Goal: Task Accomplishment & Management: Complete application form

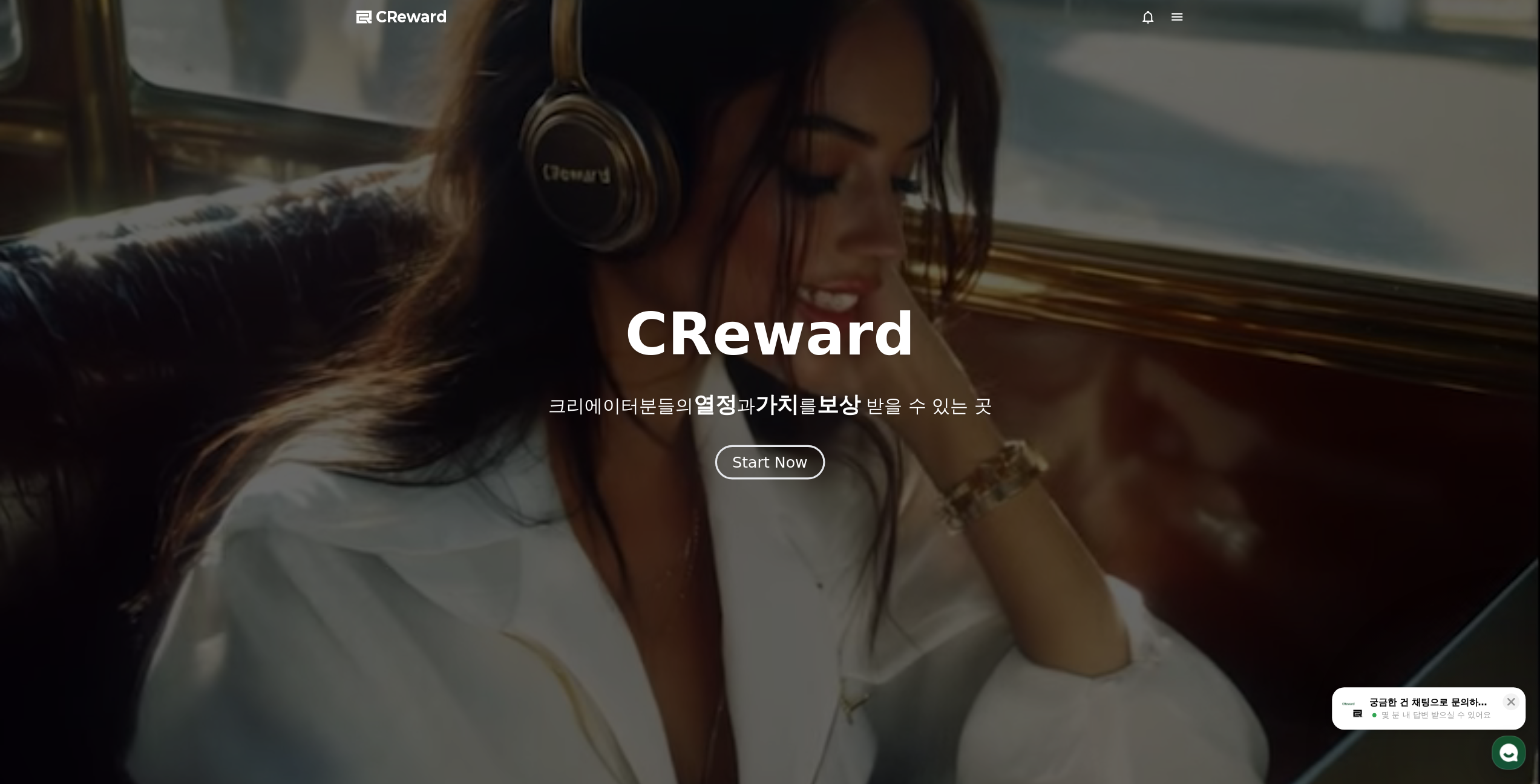
click at [774, 455] on div "Start Now" at bounding box center [769, 462] width 75 height 21
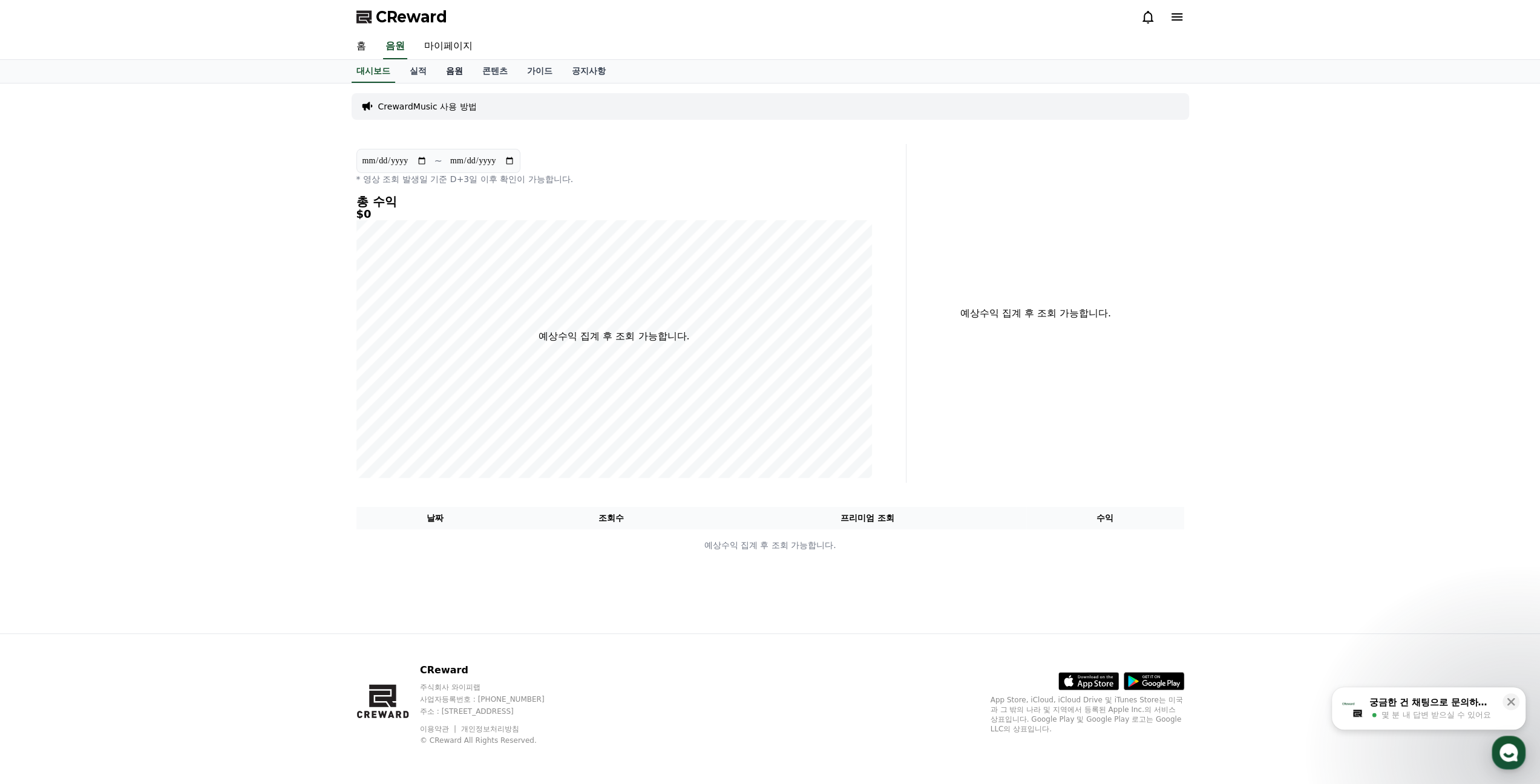
click at [448, 67] on link "음원" at bounding box center [454, 71] width 36 height 23
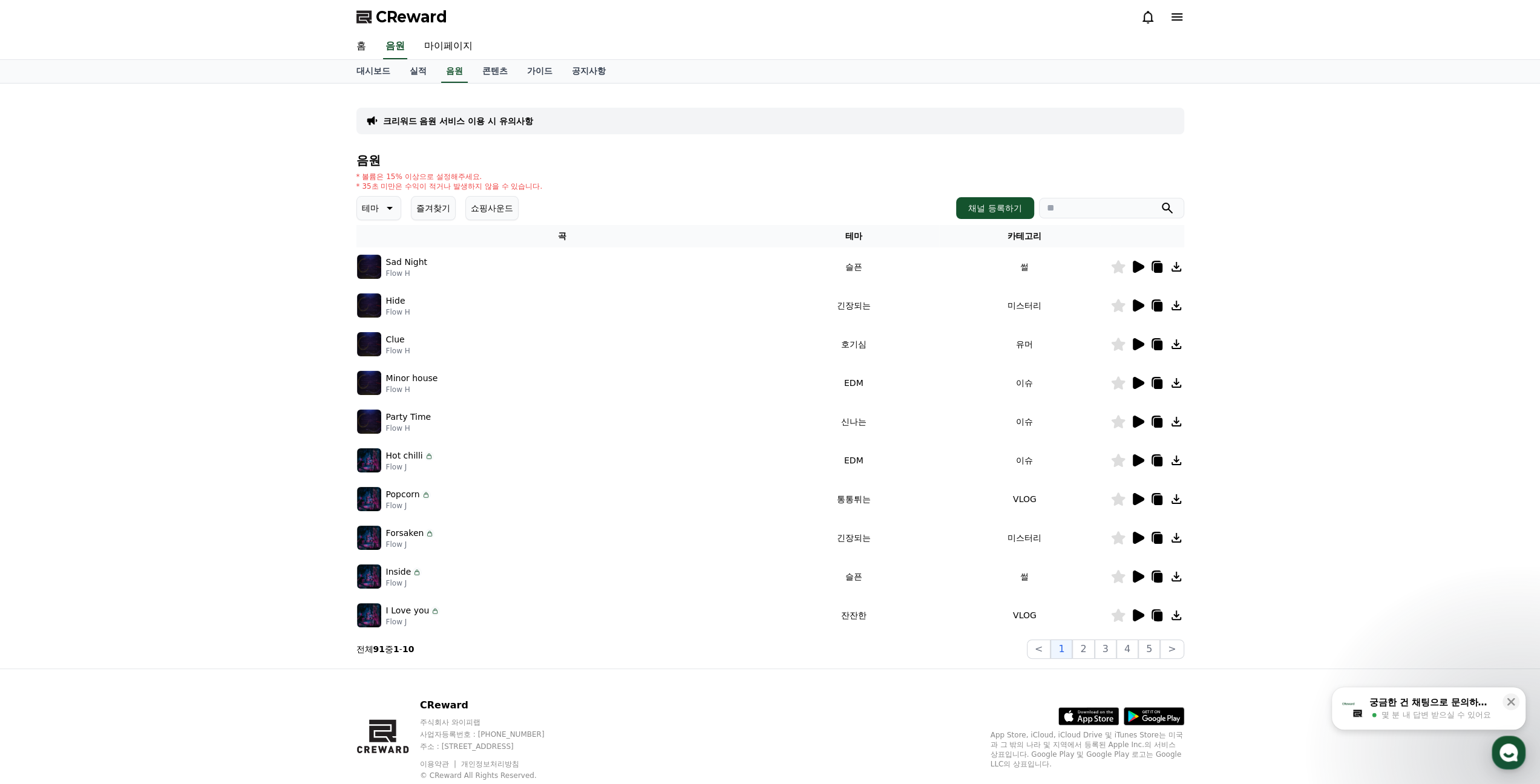
click at [413, 266] on p "Sad Night" at bounding box center [406, 262] width 41 height 13
click at [921, 329] on td "호기심" at bounding box center [853, 344] width 171 height 39
click at [1136, 269] on icon at bounding box center [1138, 267] width 11 height 12
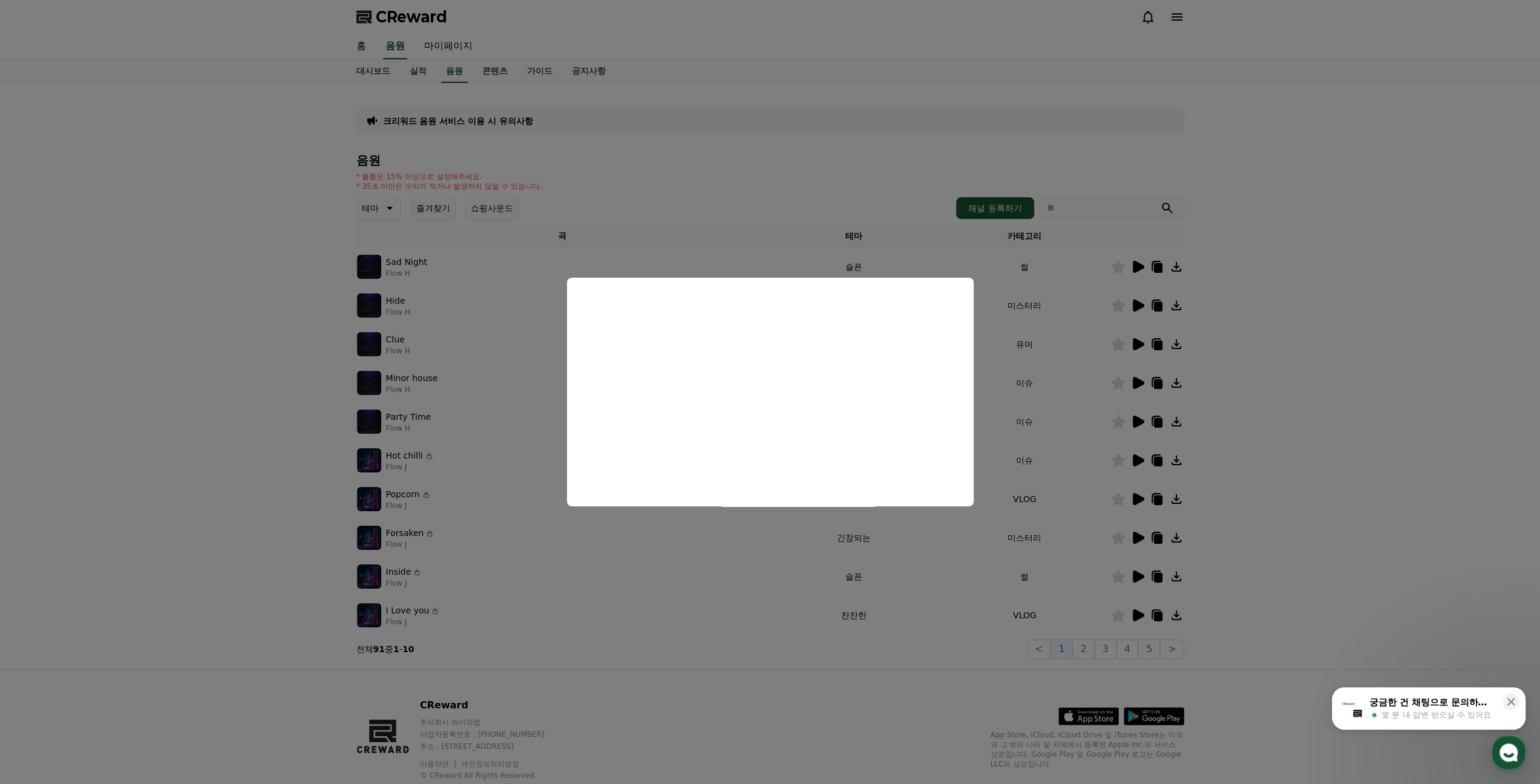
drag, startPoint x: 1322, startPoint y: 385, endPoint x: 1273, endPoint y: 355, distance: 57.5
click at [1322, 385] on button "close modal" at bounding box center [770, 392] width 1540 height 784
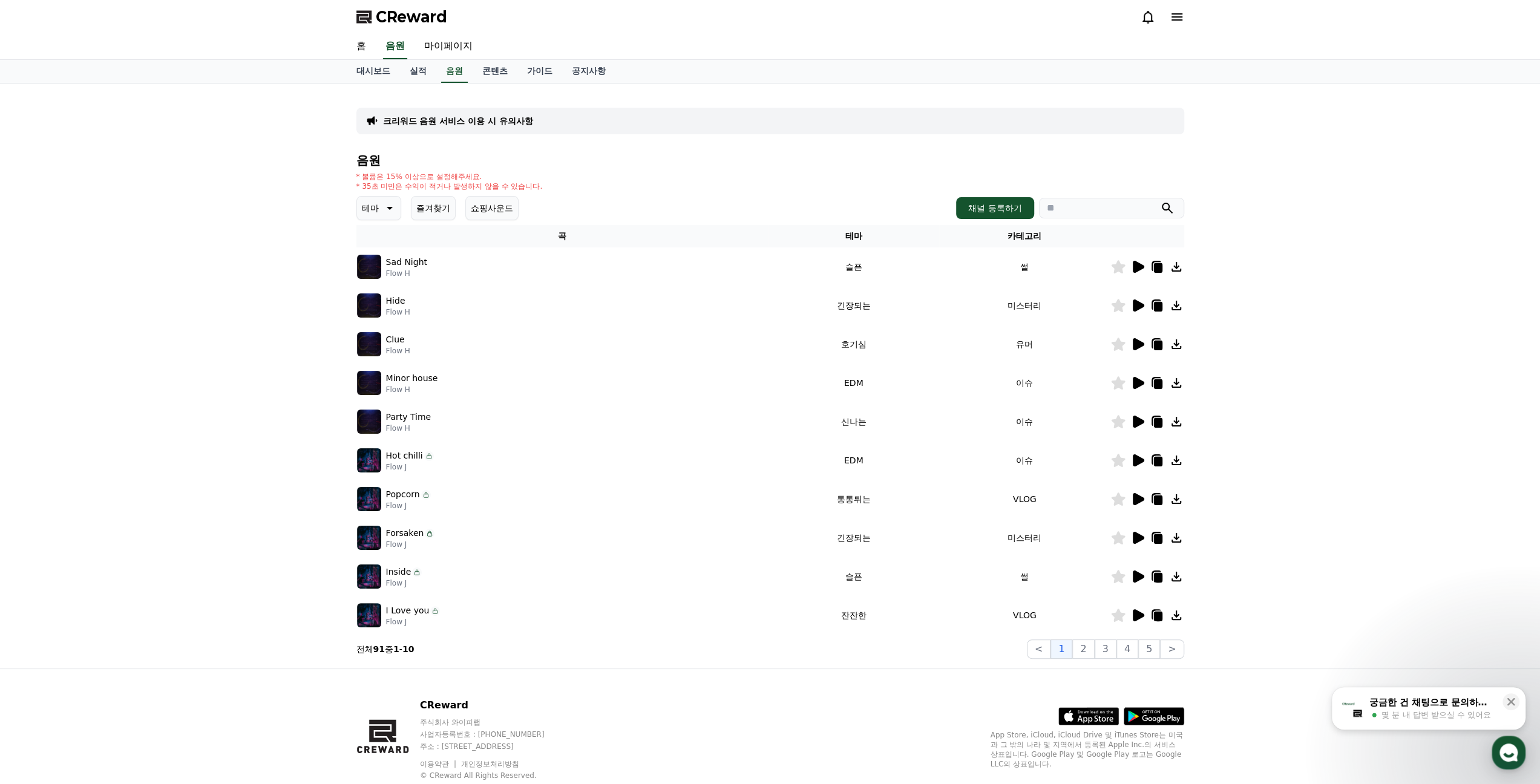
click at [1139, 419] on icon at bounding box center [1138, 421] width 11 height 12
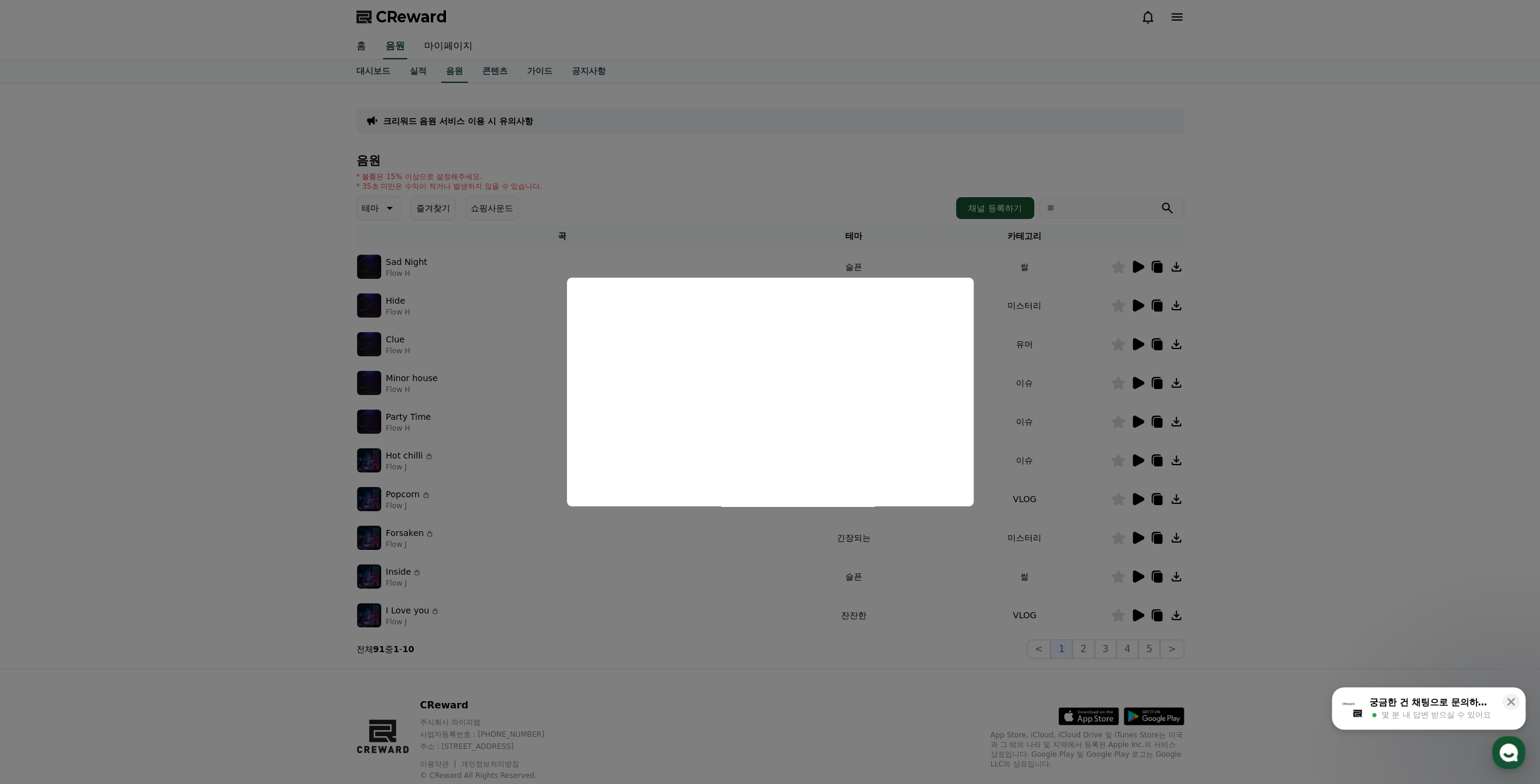
click at [1300, 457] on button "close modal" at bounding box center [770, 392] width 1540 height 784
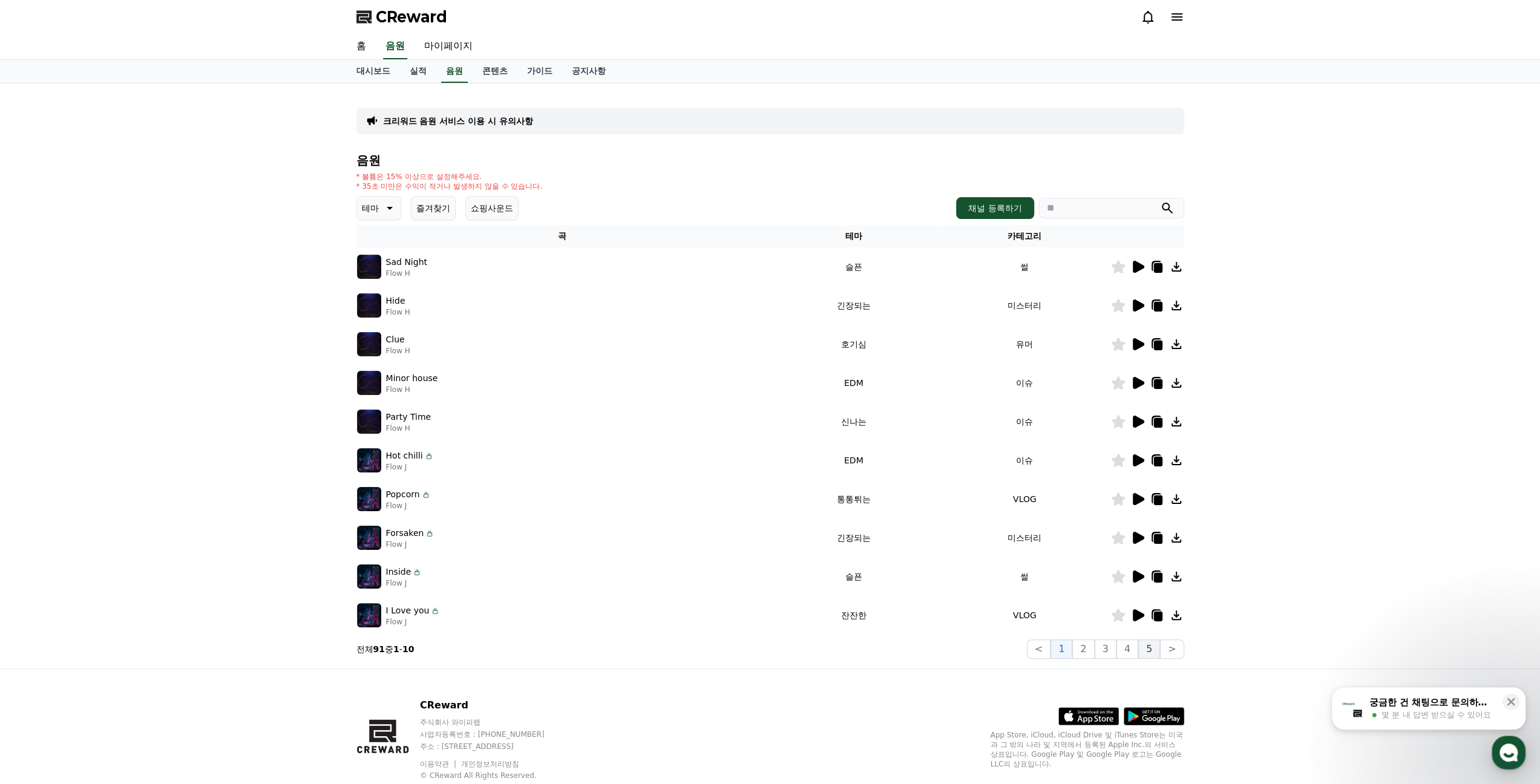
click at [1147, 645] on button "5" at bounding box center [1149, 648] width 22 height 19
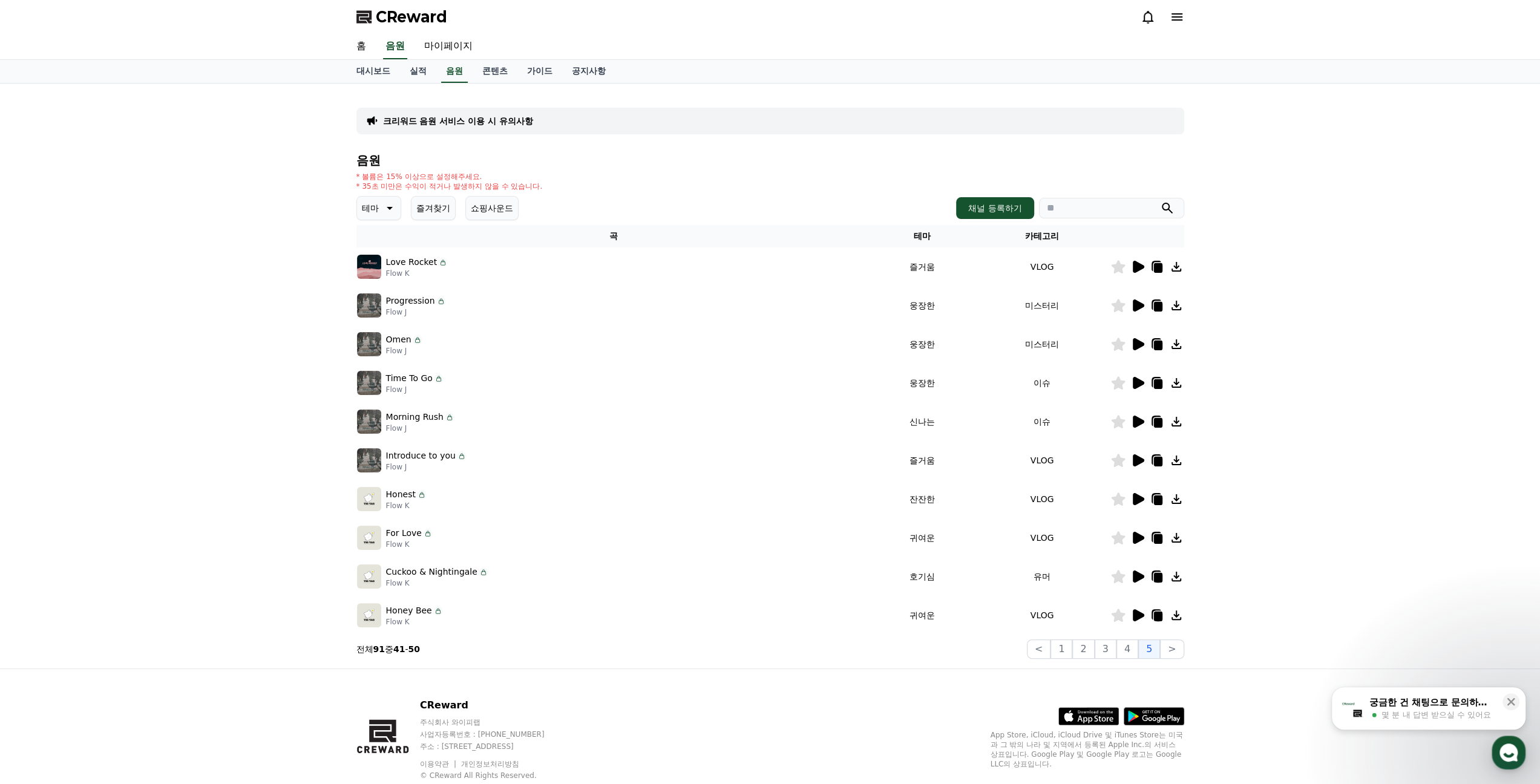
click at [1136, 342] on icon at bounding box center [1138, 344] width 11 height 12
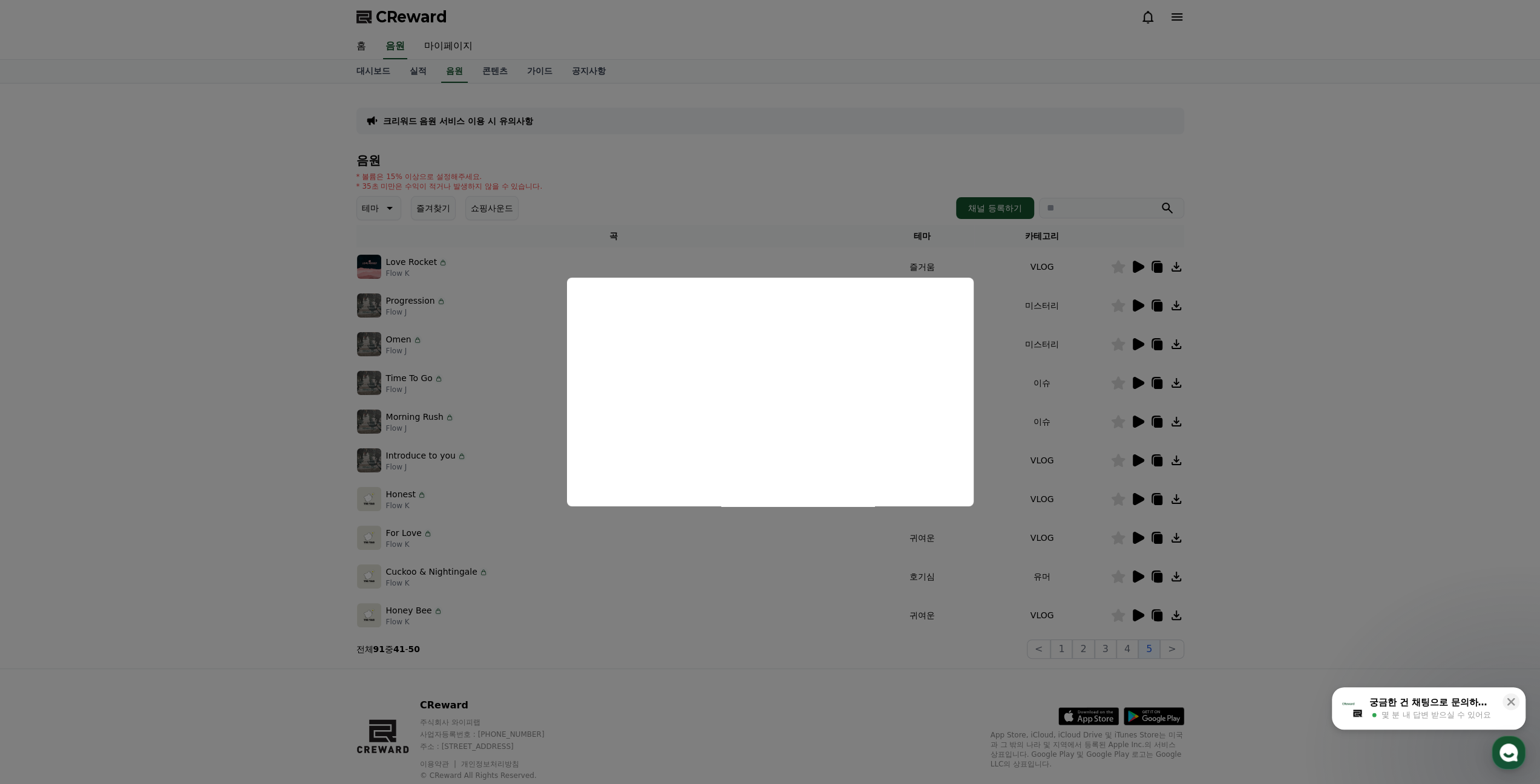
click at [1275, 457] on button "close modal" at bounding box center [770, 392] width 1540 height 784
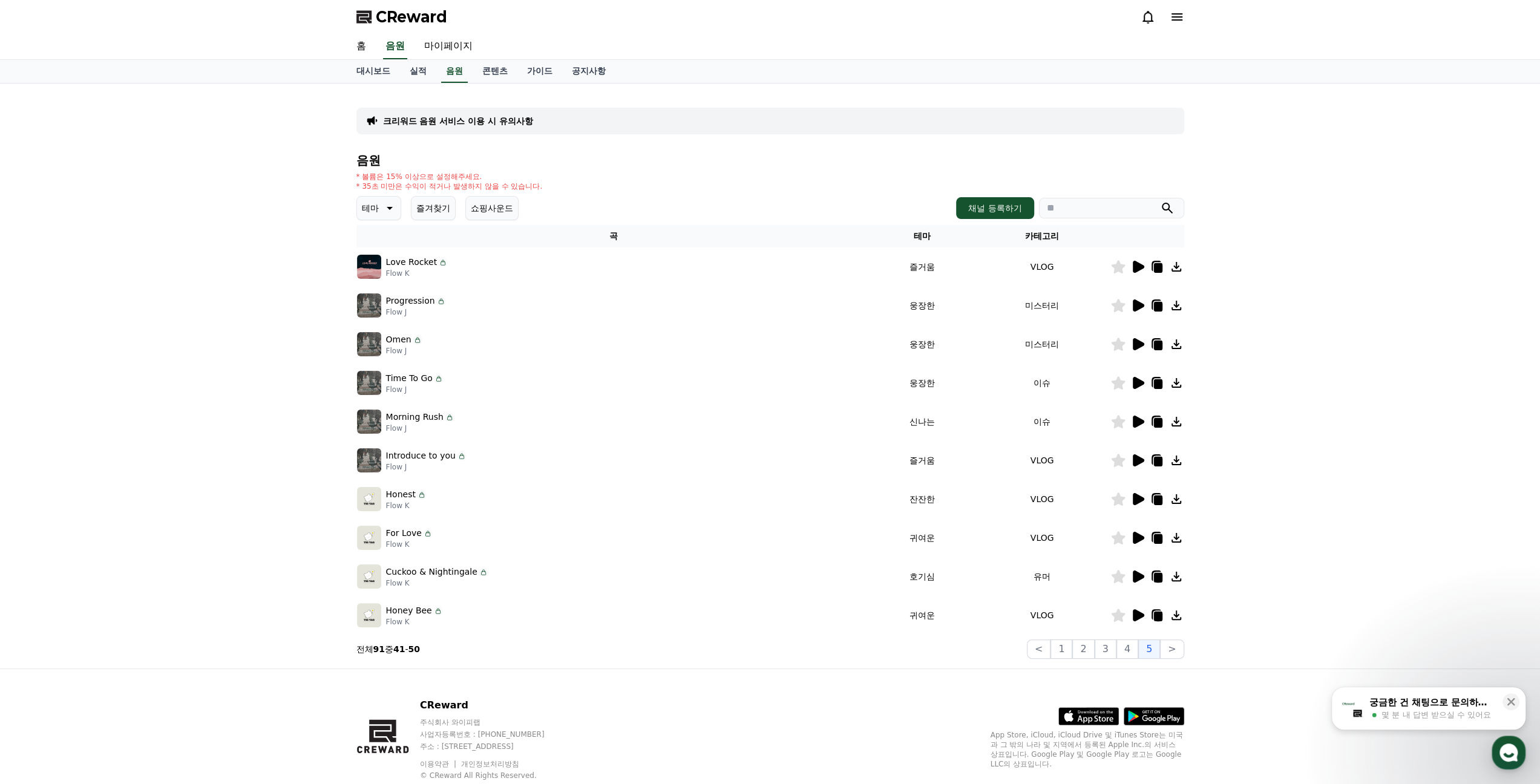
click at [1136, 300] on icon at bounding box center [1138, 306] width 11 height 12
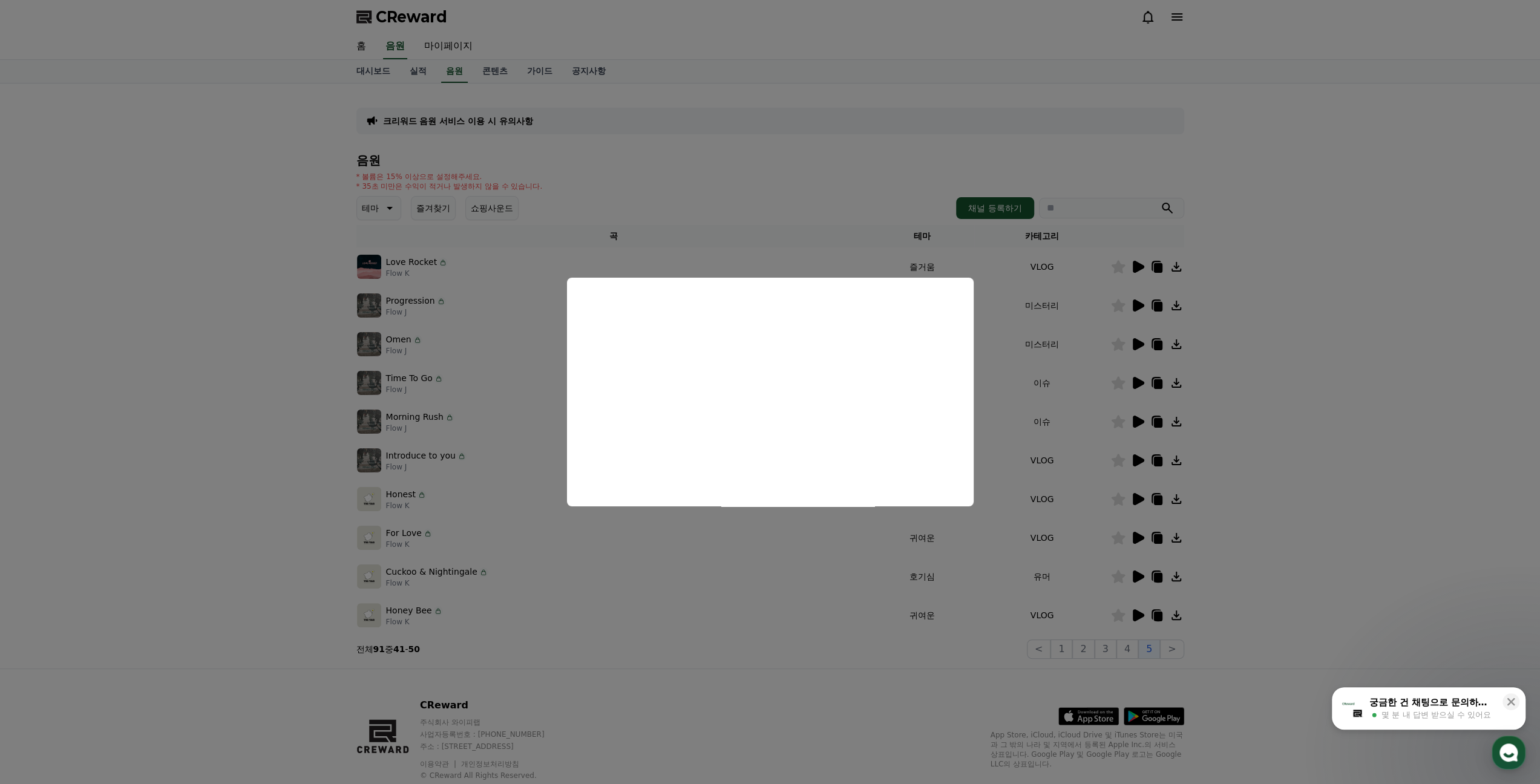
drag, startPoint x: 1238, startPoint y: 344, endPoint x: 1202, endPoint y: 324, distance: 41.2
click at [1238, 343] on button "close modal" at bounding box center [770, 392] width 1540 height 784
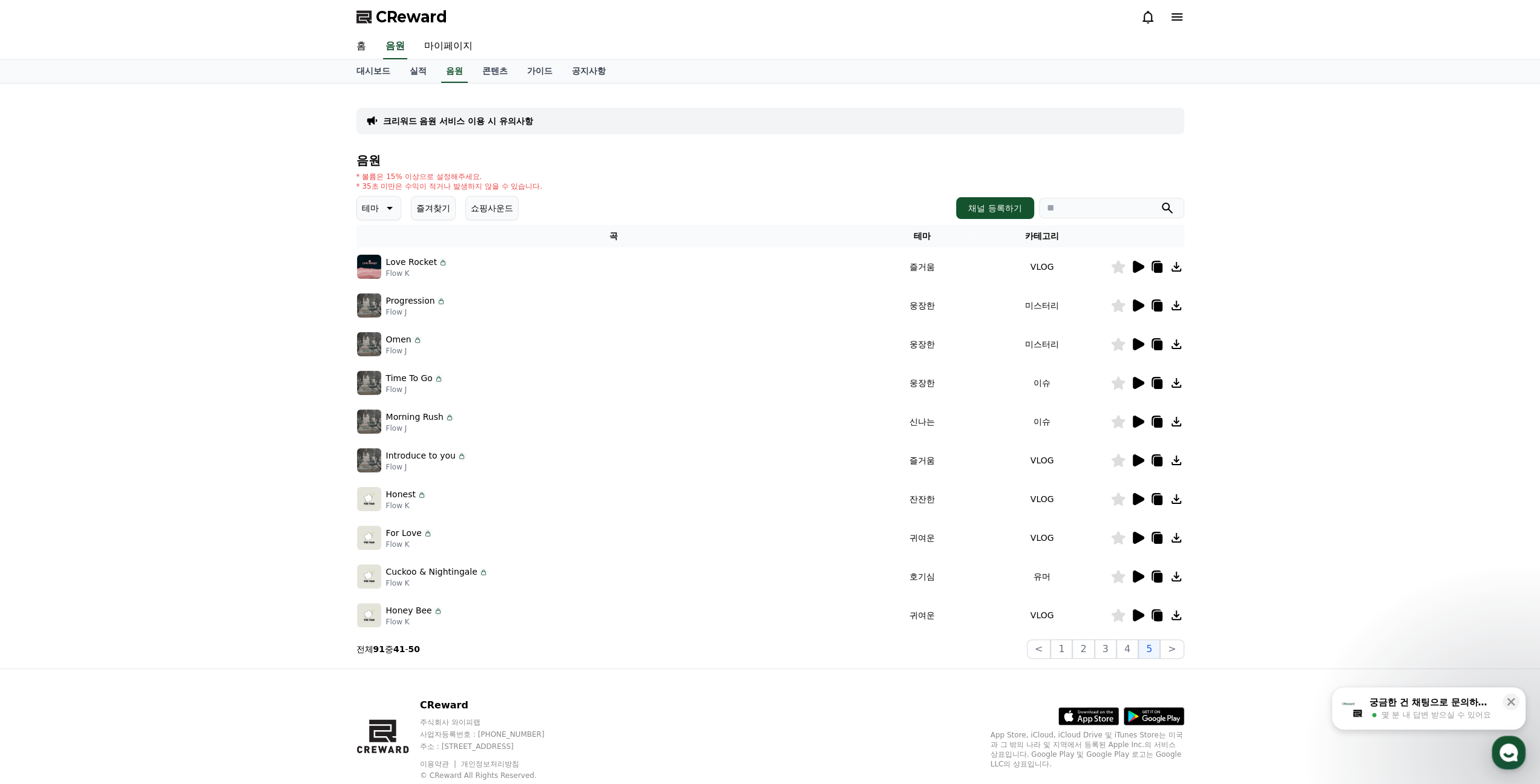
click at [1179, 308] on icon at bounding box center [1176, 306] width 15 height 15
click at [1445, 32] on div "CReward" at bounding box center [770, 17] width 1540 height 34
click at [1183, 17] on icon at bounding box center [1177, 17] width 15 height 15
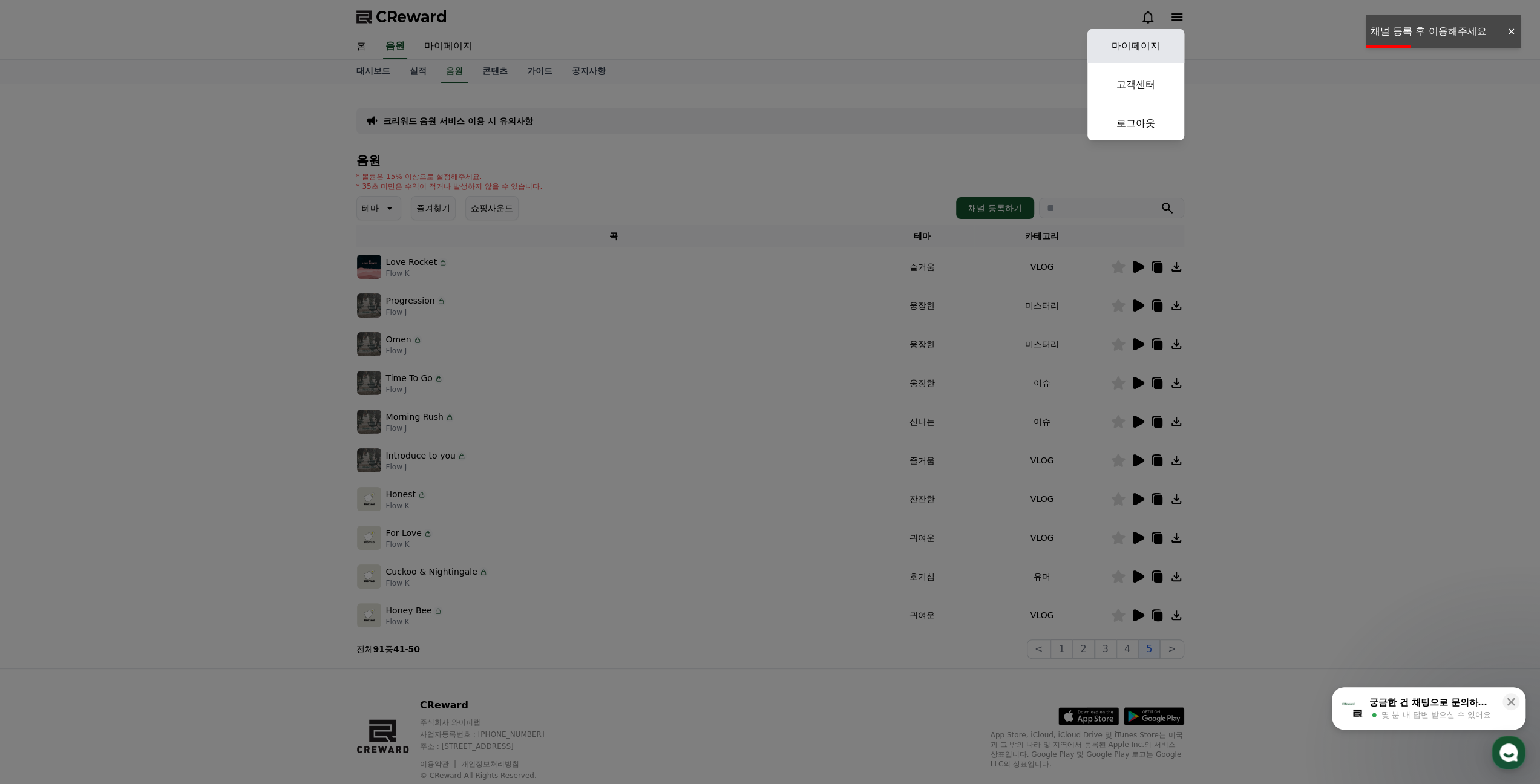
click at [1149, 53] on link "마이페이지" at bounding box center [1136, 46] width 97 height 34
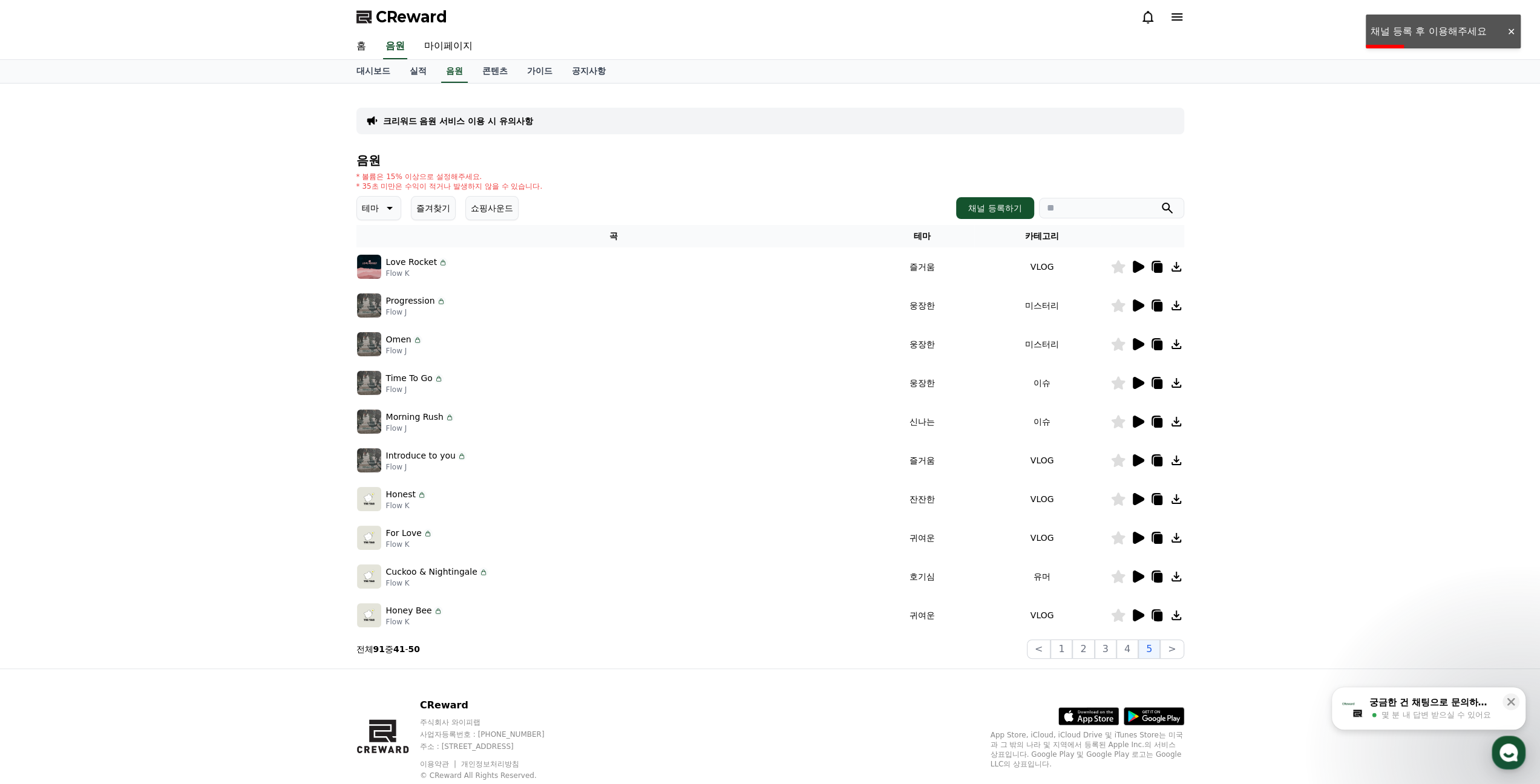
select select "**********"
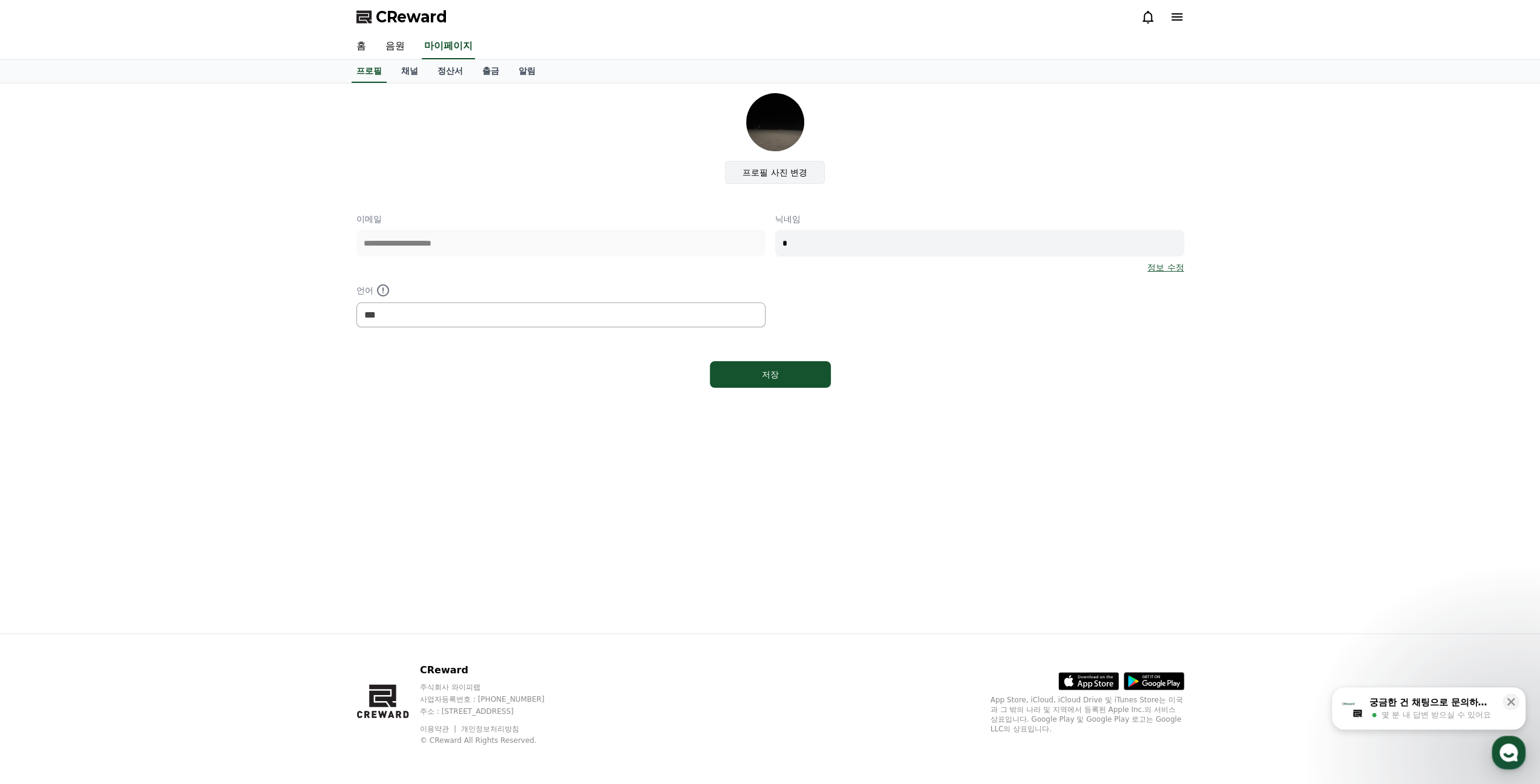
click at [757, 176] on label "프로필 사진 변경" at bounding box center [774, 172] width 100 height 23
click at [0, 0] on input "프로필 사진 변경" at bounding box center [0, 0] width 0 height 0
drag, startPoint x: 773, startPoint y: 376, endPoint x: 813, endPoint y: 349, distance: 48.3
click at [772, 376] on div "저장" at bounding box center [770, 374] width 73 height 12
click at [415, 68] on link "채널" at bounding box center [409, 71] width 36 height 23
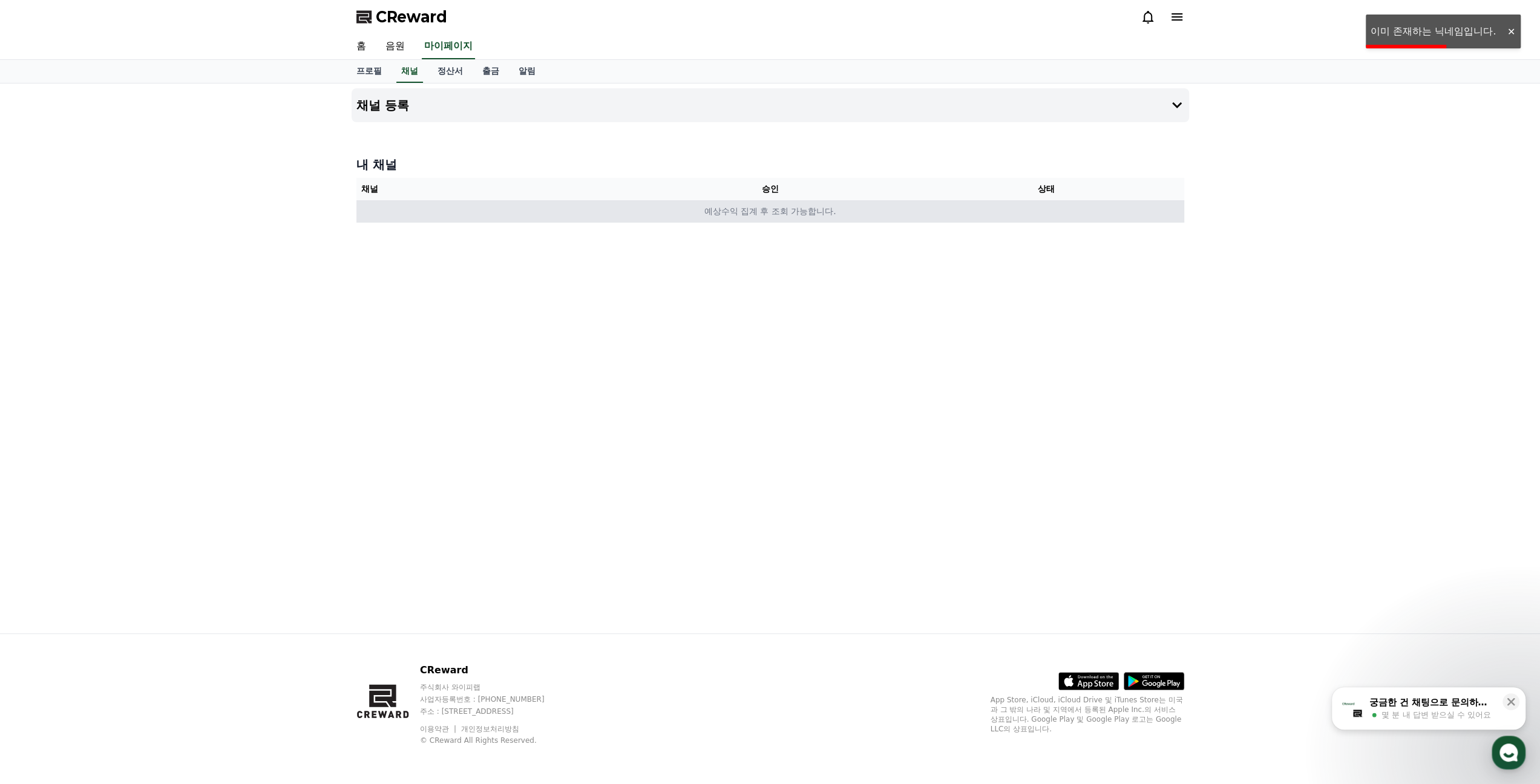
drag, startPoint x: 528, startPoint y: 211, endPoint x: 519, endPoint y: 200, distance: 14.2
click at [527, 211] on td "예상수익 집계 후 조회 가능합니다." at bounding box center [770, 212] width 828 height 22
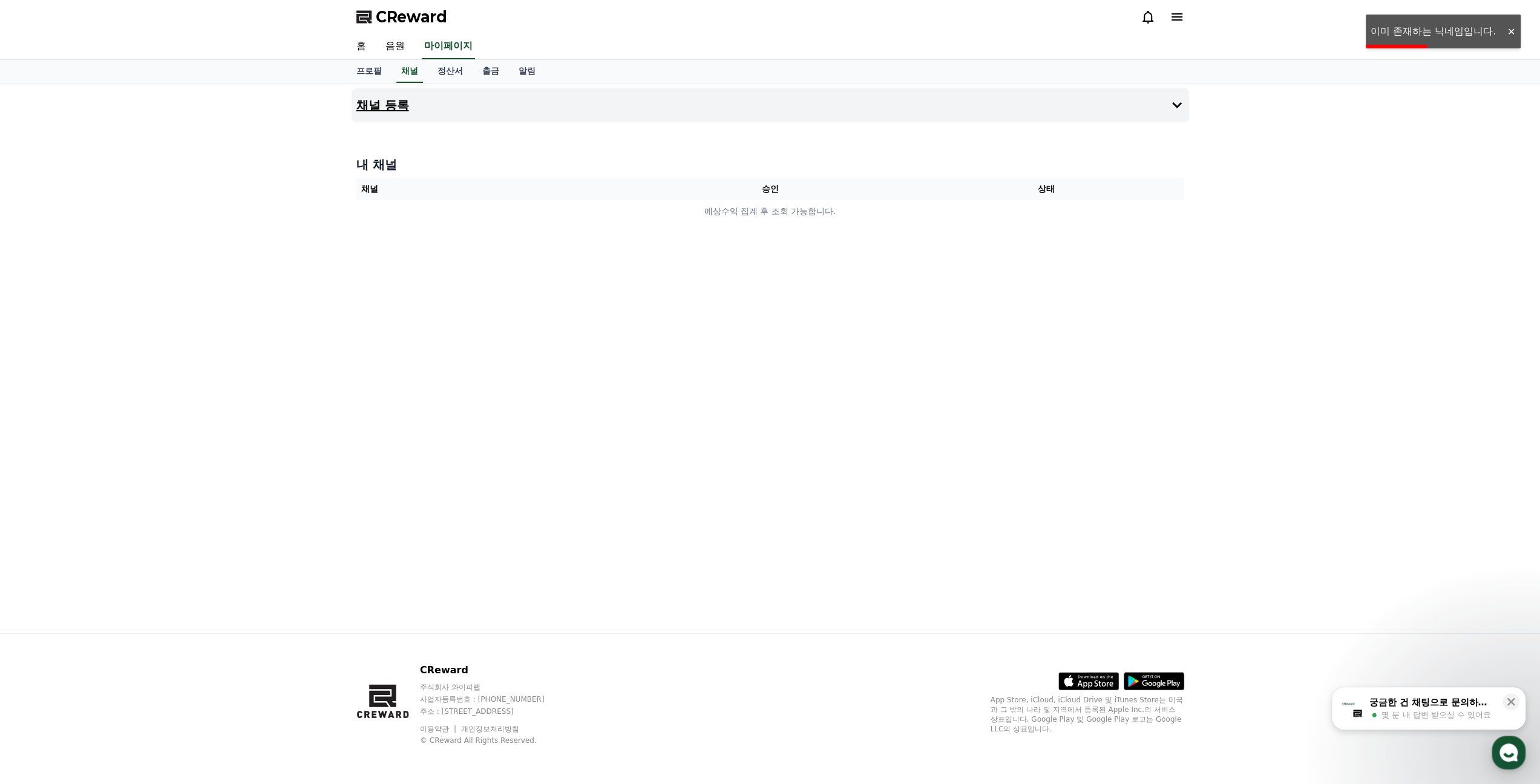
click at [463, 103] on button "채널 등록" at bounding box center [770, 105] width 837 height 34
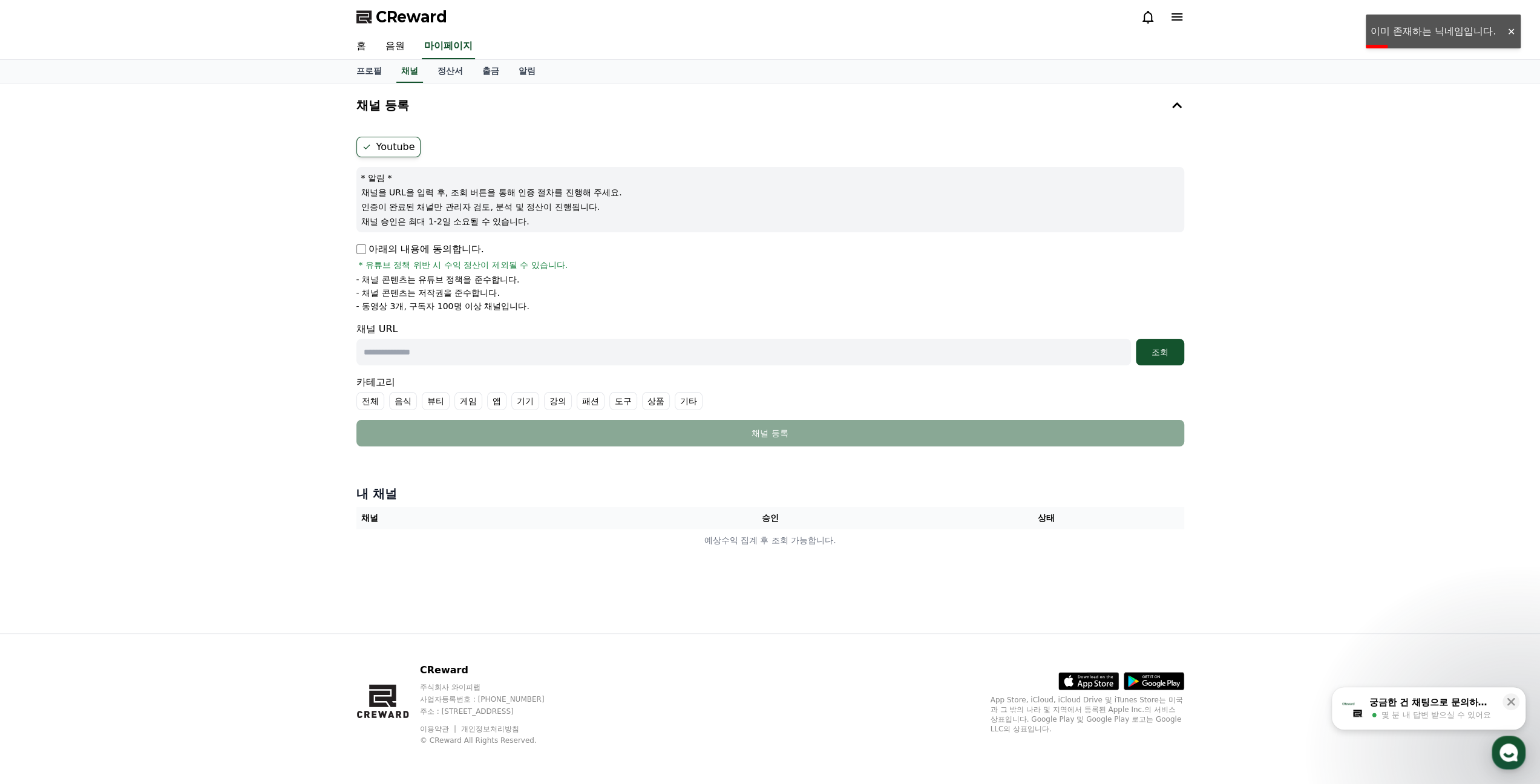
click at [398, 259] on span "* 유튜브 정책 위반 시 수익 정산이 제외될 수 있습니다." at bounding box center [463, 265] width 209 height 12
click at [499, 329] on div "채널 URL 조회" at bounding box center [770, 343] width 828 height 44
click at [542, 348] on input "text" at bounding box center [743, 352] width 774 height 26
click at [1019, 359] on input "text" at bounding box center [743, 352] width 774 height 26
paste input "**********"
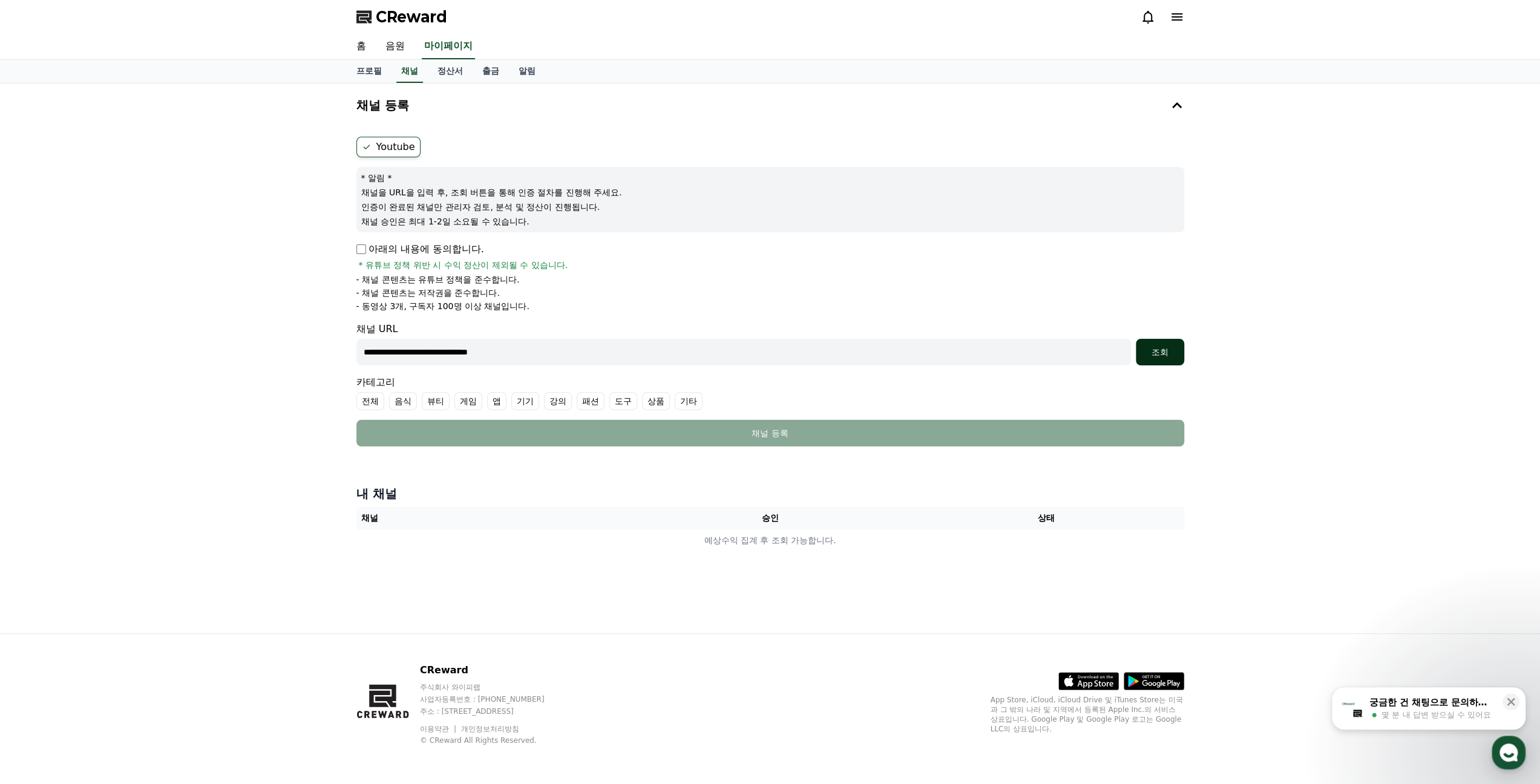
type input "**********"
click at [1173, 354] on div "조회" at bounding box center [1159, 352] width 39 height 12
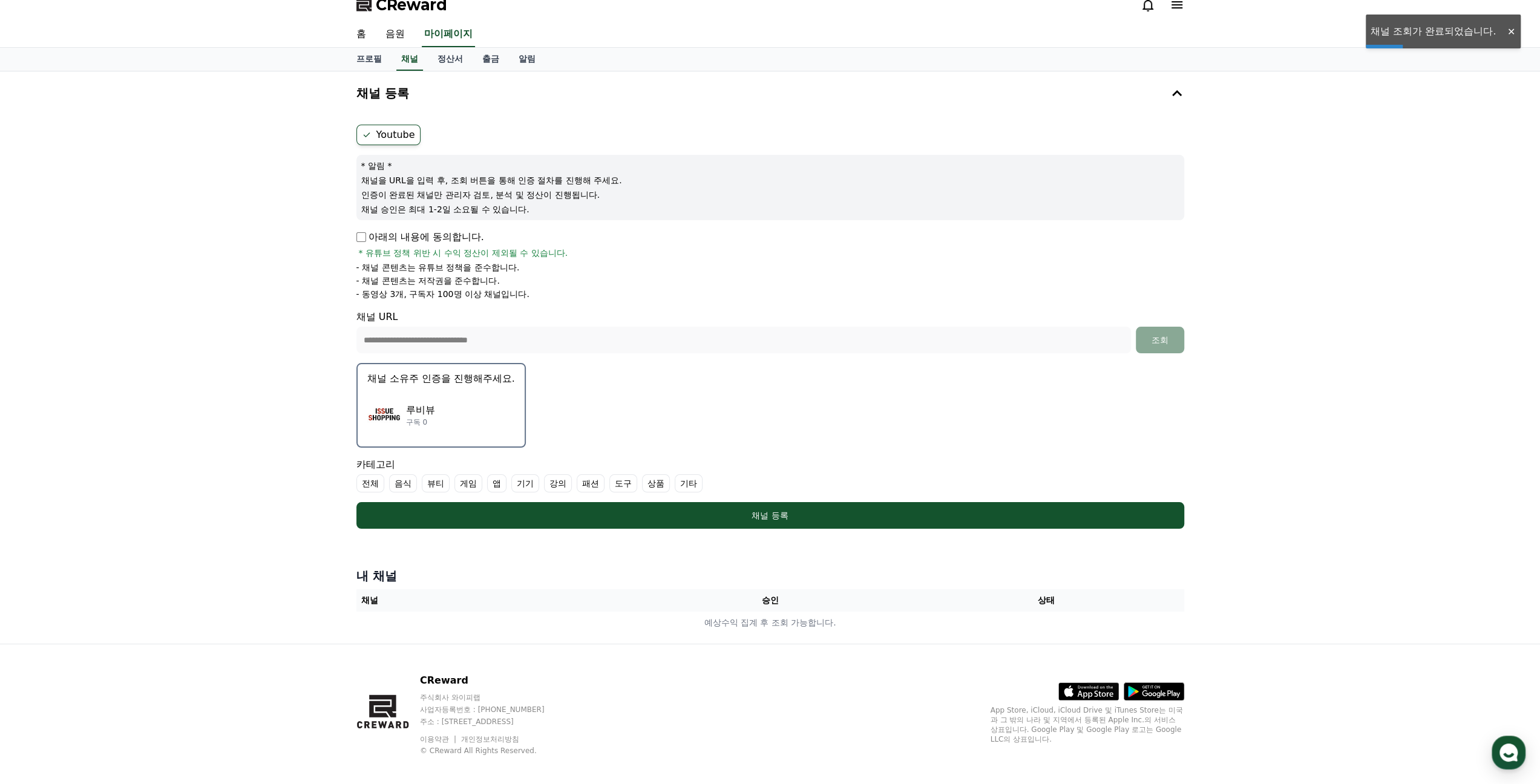
scroll to position [21, 0]
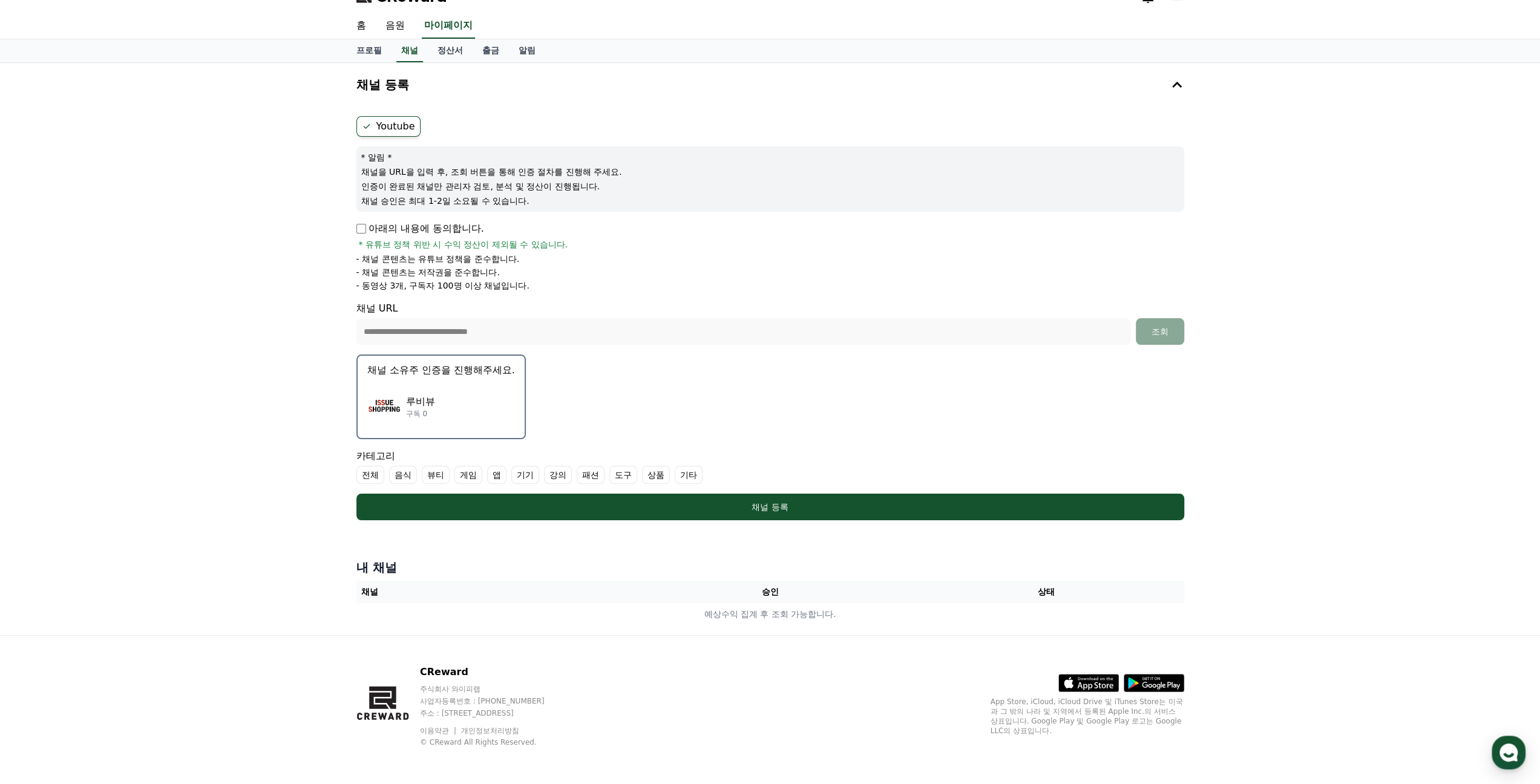
click at [428, 390] on div "루비뷰 구독 0" at bounding box center [441, 406] width 148 height 48
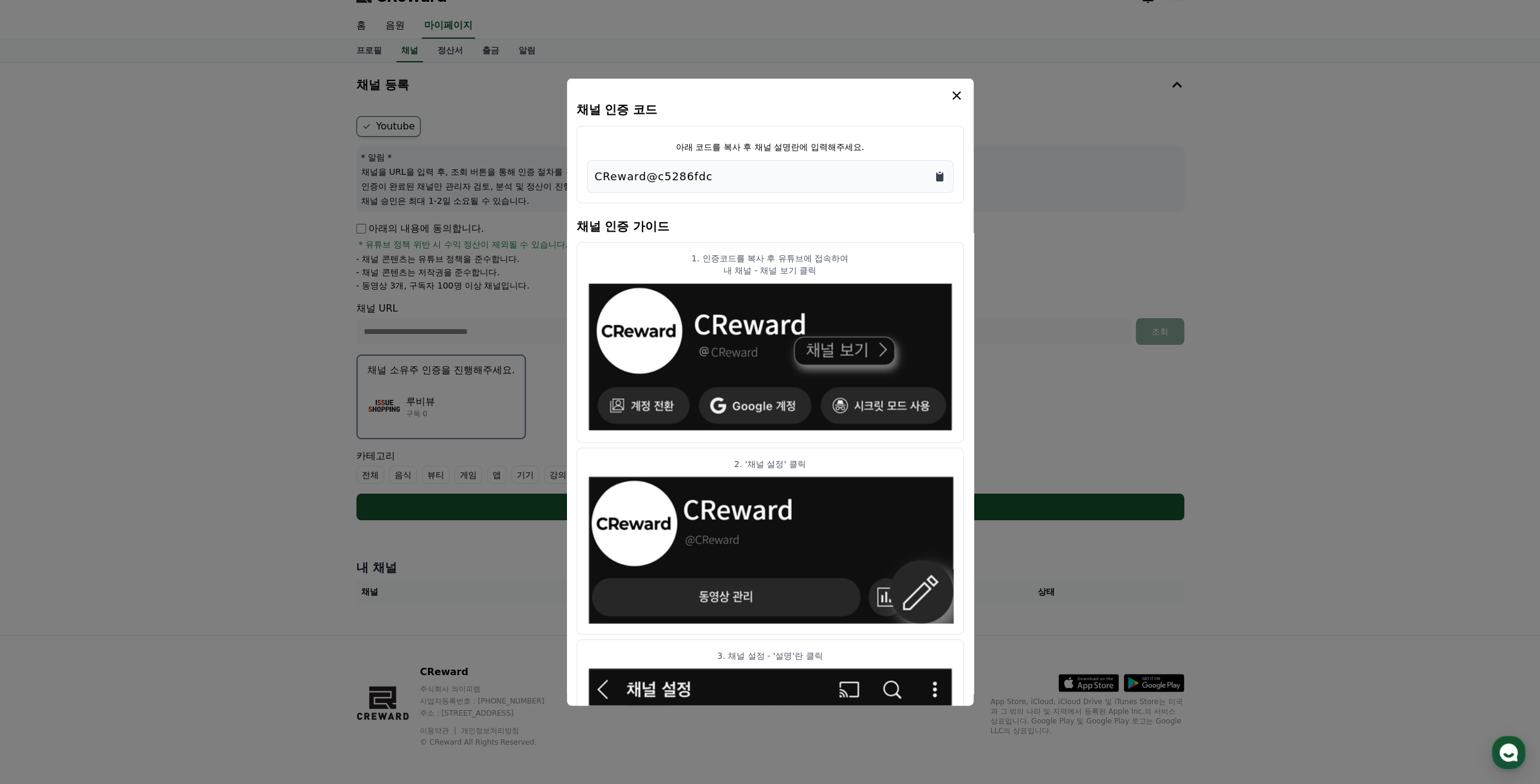
click at [942, 173] on icon "Copy to clipboard" at bounding box center [940, 177] width 12 height 12
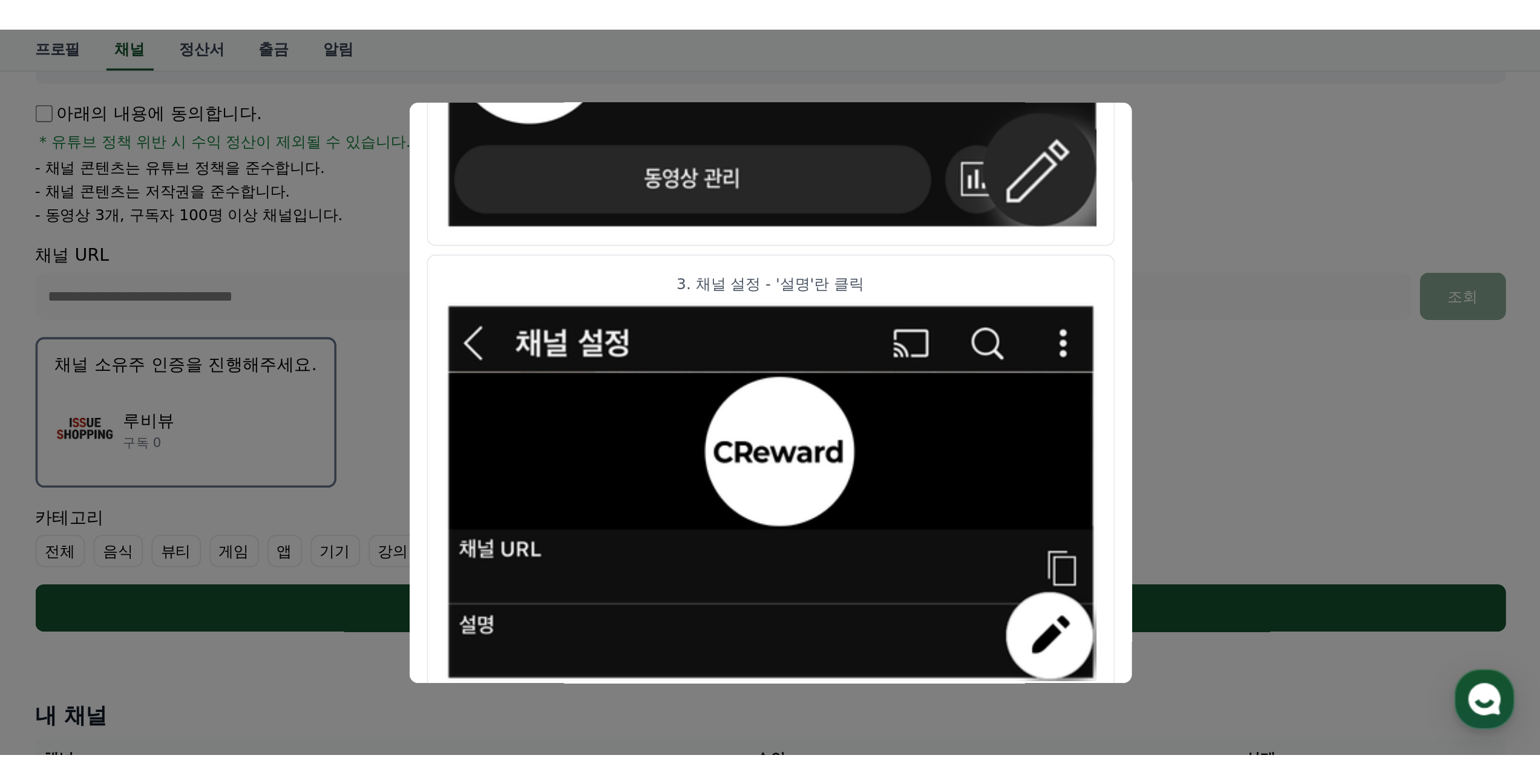
scroll to position [415, 0]
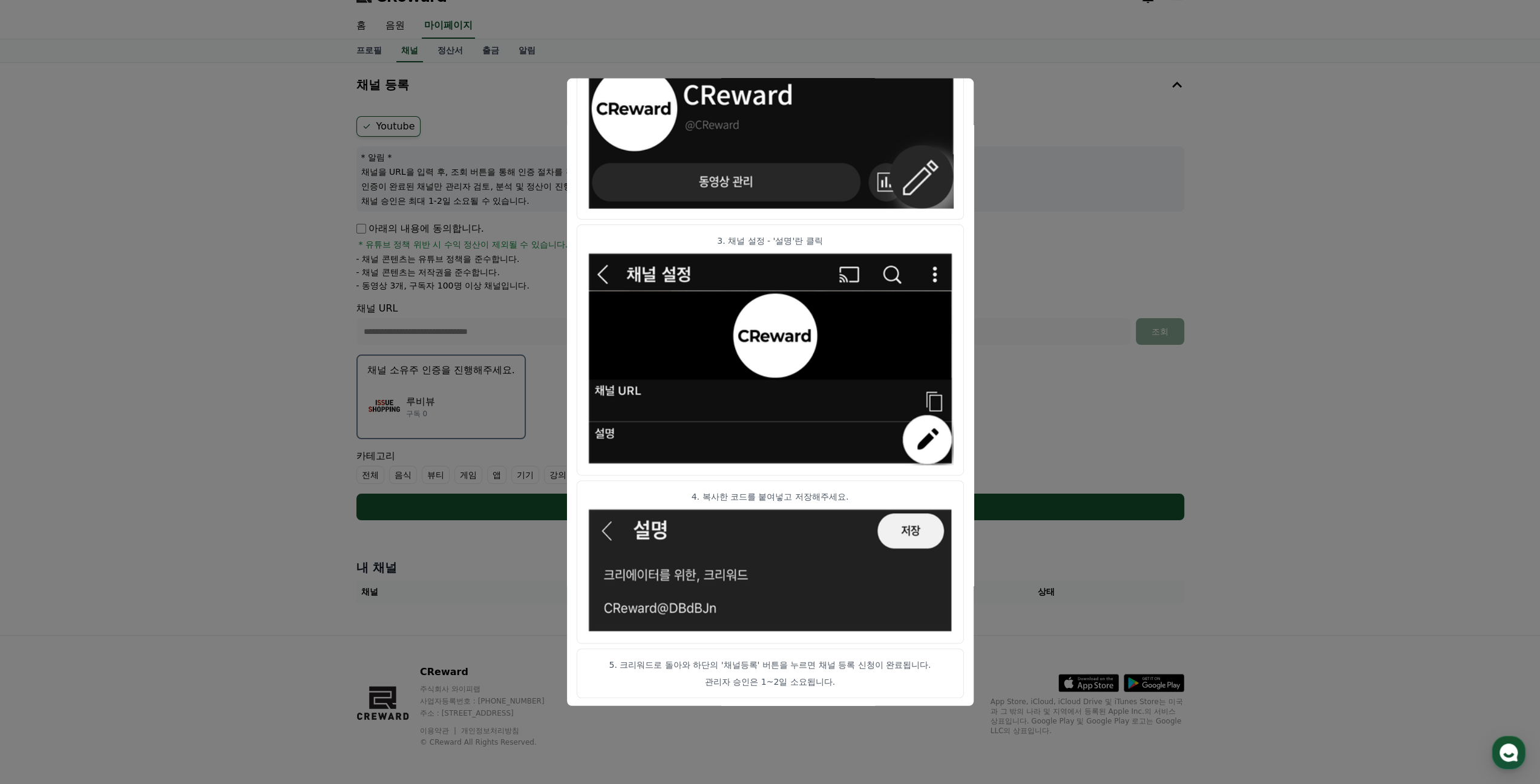
click at [1095, 383] on button "close modal" at bounding box center [770, 392] width 1540 height 784
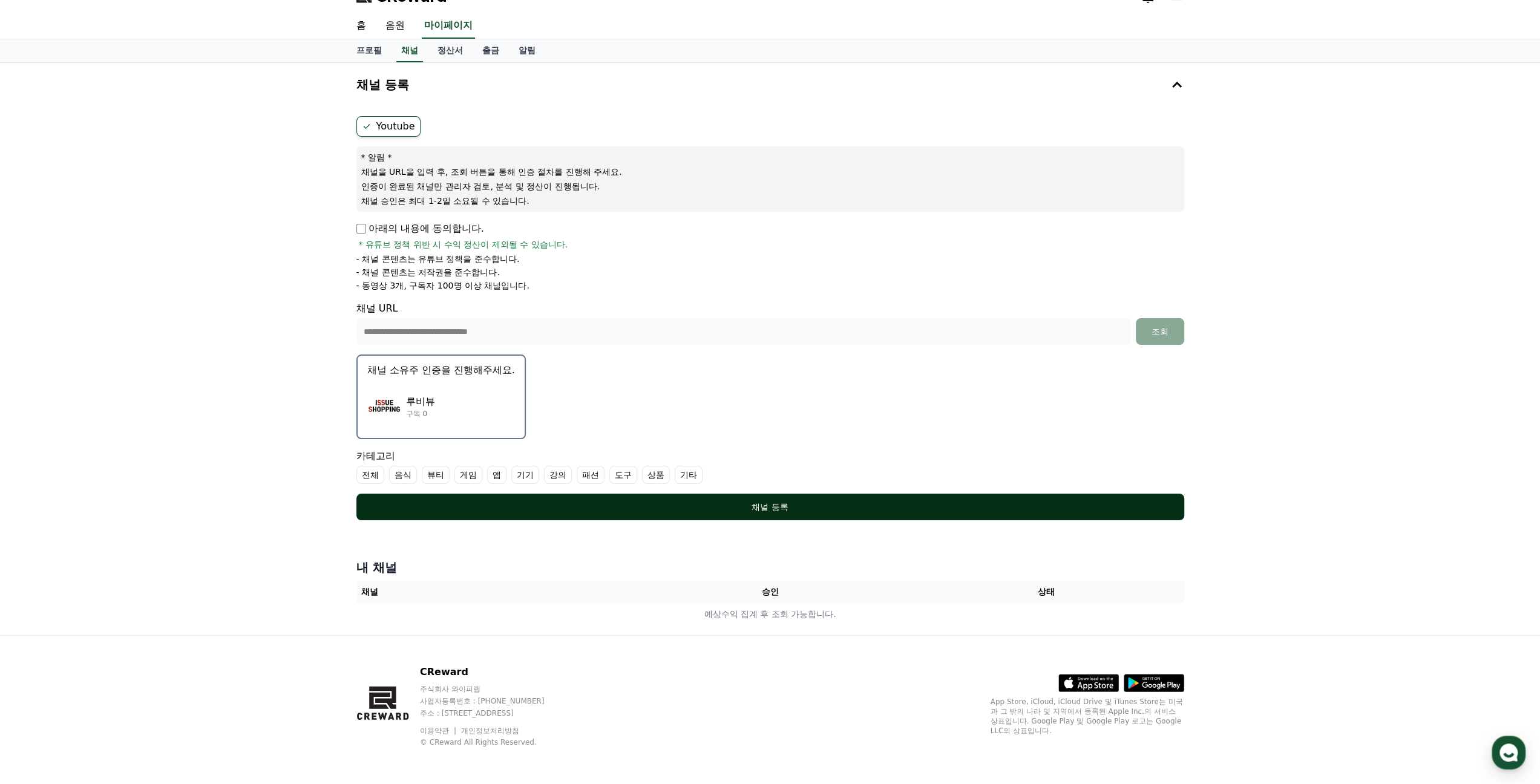
click at [846, 505] on div "채널 등록" at bounding box center [770, 507] width 780 height 12
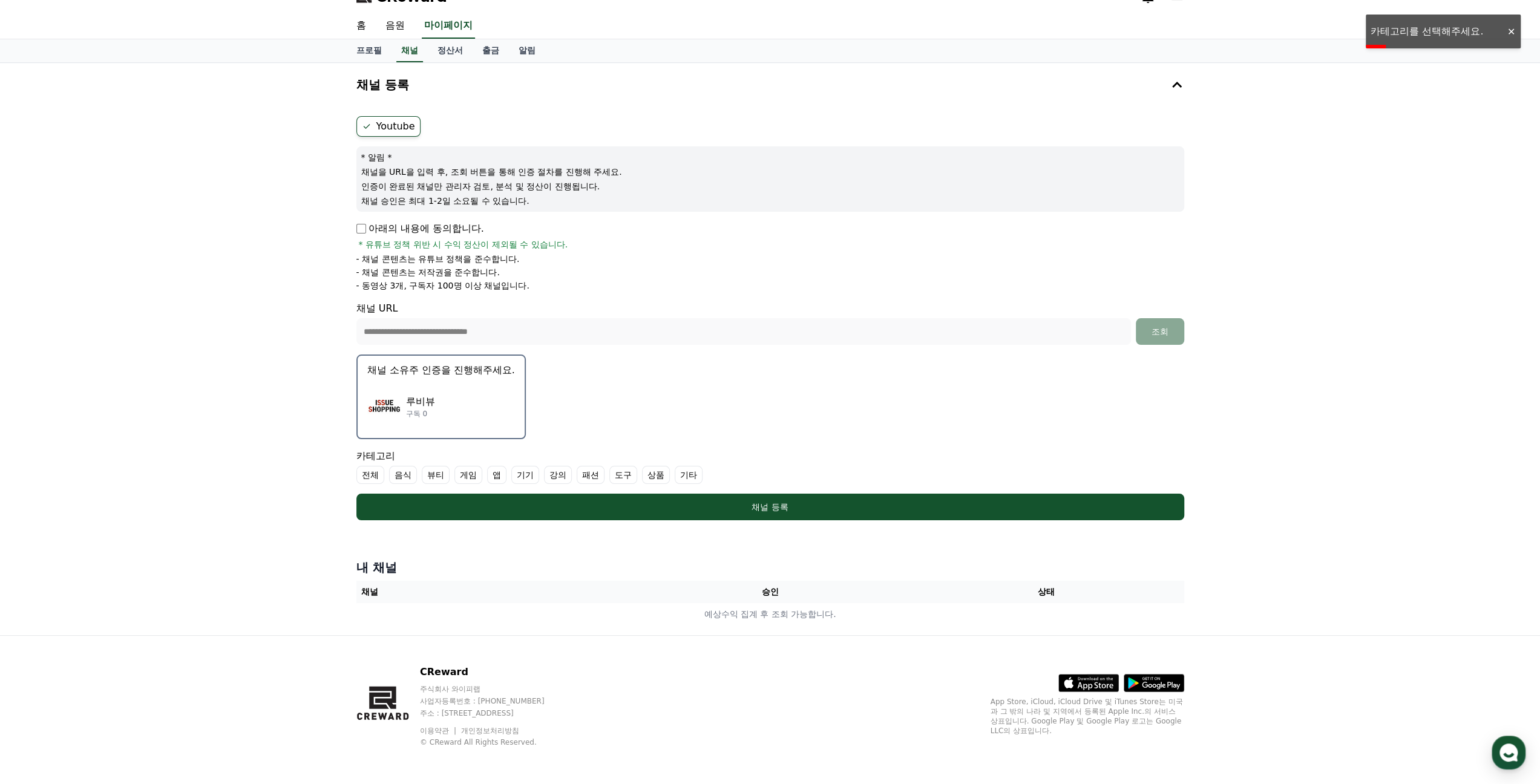
click at [495, 477] on label "앱" at bounding box center [496, 474] width 19 height 18
click at [539, 474] on label "기기" at bounding box center [539, 474] width 28 height 18
click at [647, 476] on label "도구" at bounding box center [652, 474] width 28 height 18
click at [692, 476] on label "상품" at bounding box center [700, 474] width 28 height 18
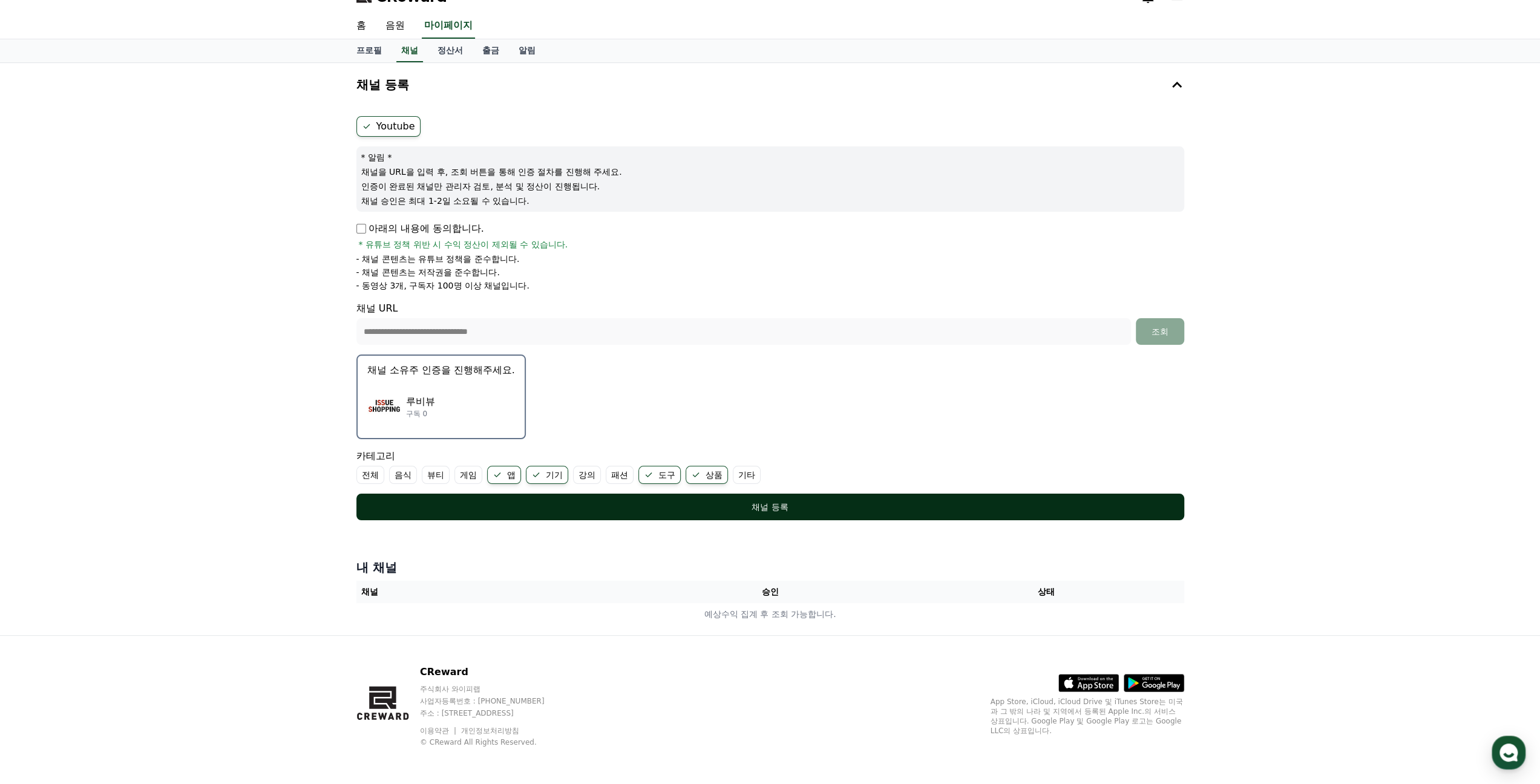
click at [695, 506] on div "채널 등록" at bounding box center [770, 507] width 780 height 12
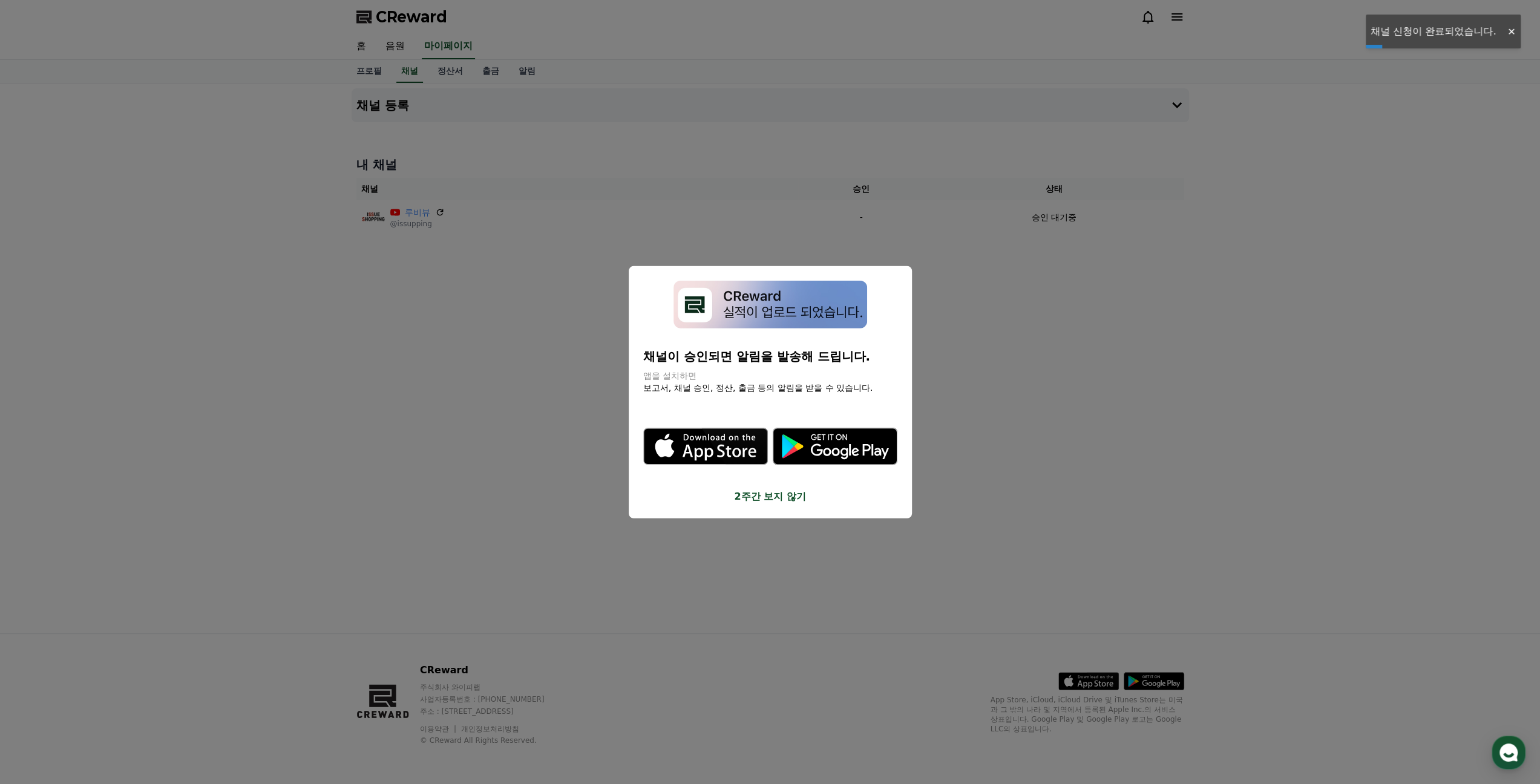
click at [754, 498] on button "2주간 보지 않기" at bounding box center [770, 496] width 254 height 15
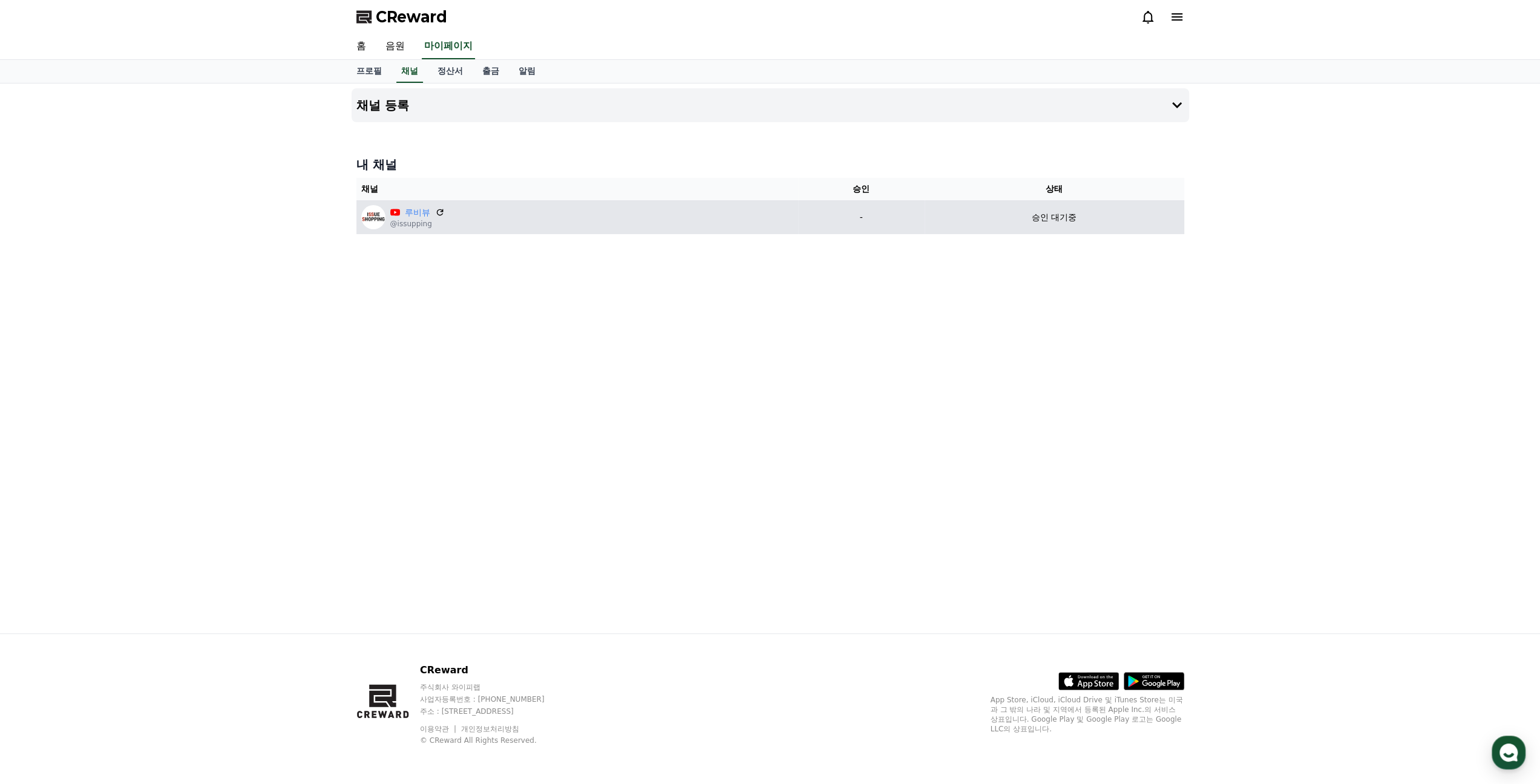
drag, startPoint x: 491, startPoint y: 286, endPoint x: 483, endPoint y: 215, distance: 71.4
click at [486, 270] on div "채널 등록 내 채널 채널 승인 상태 루비뷰 @issupping - 승인 대기중" at bounding box center [770, 358] width 847 height 550
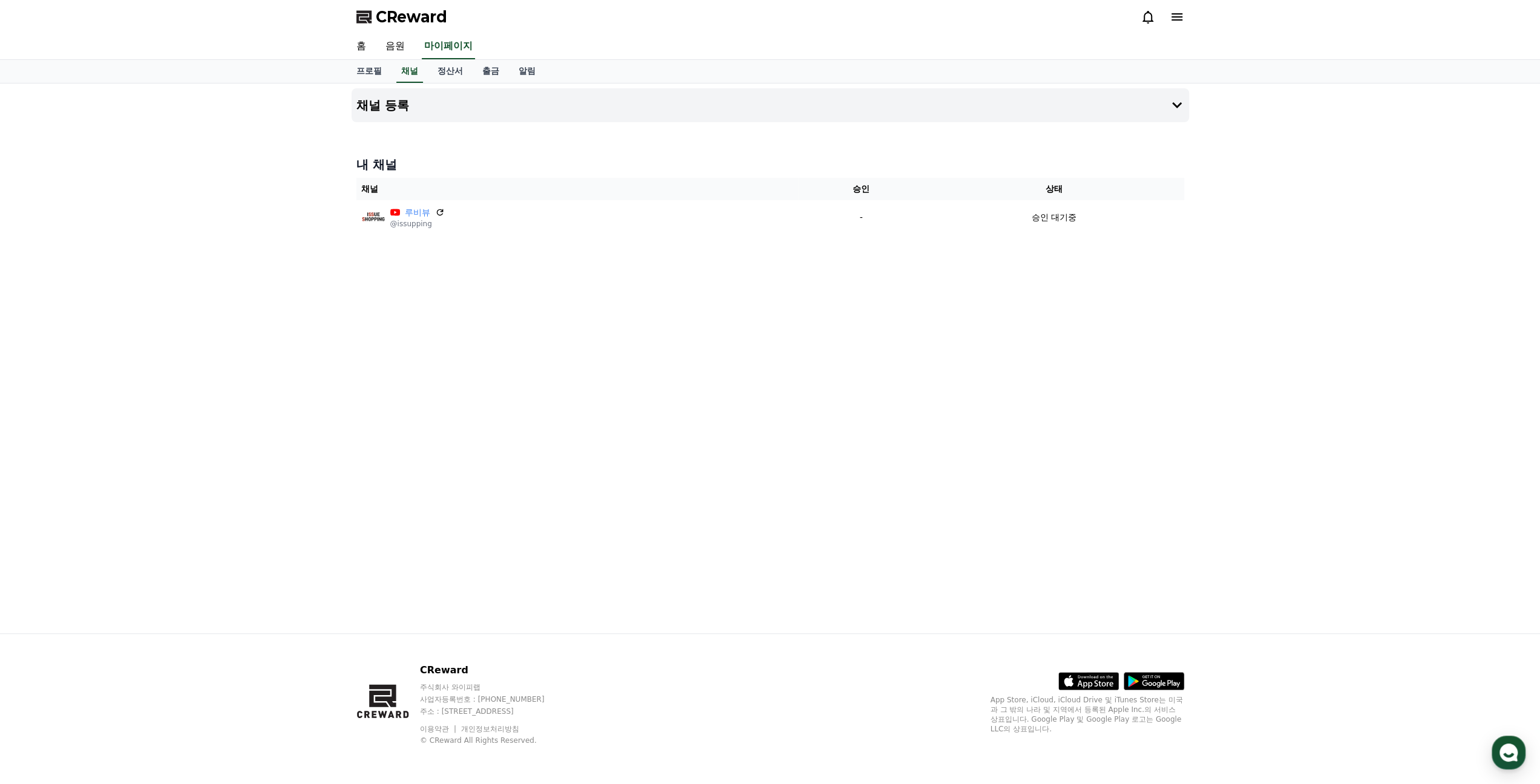
click at [368, 18] on polygon at bounding box center [363, 17] width 15 height 13
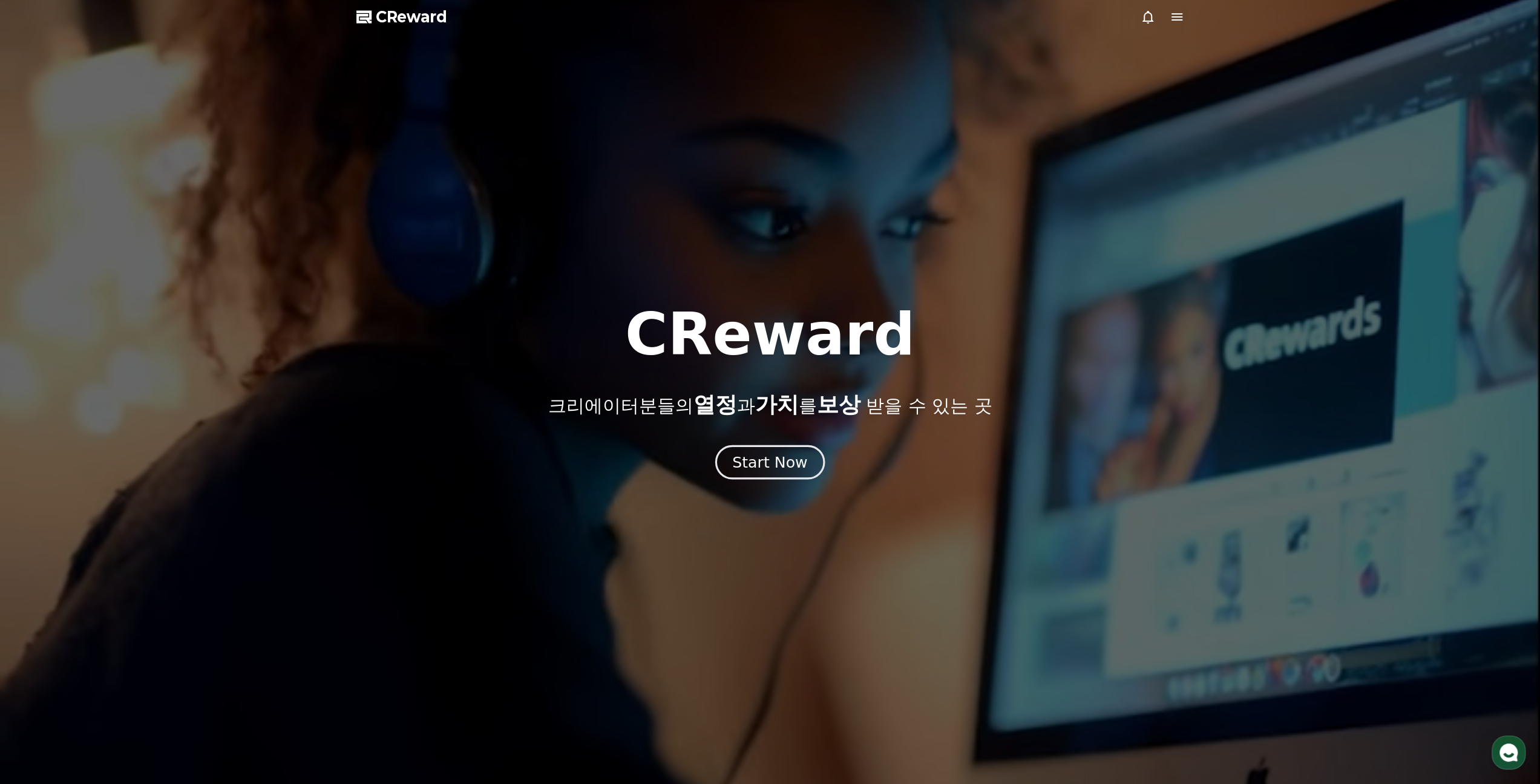
click at [752, 464] on div "Start Now" at bounding box center [769, 462] width 75 height 21
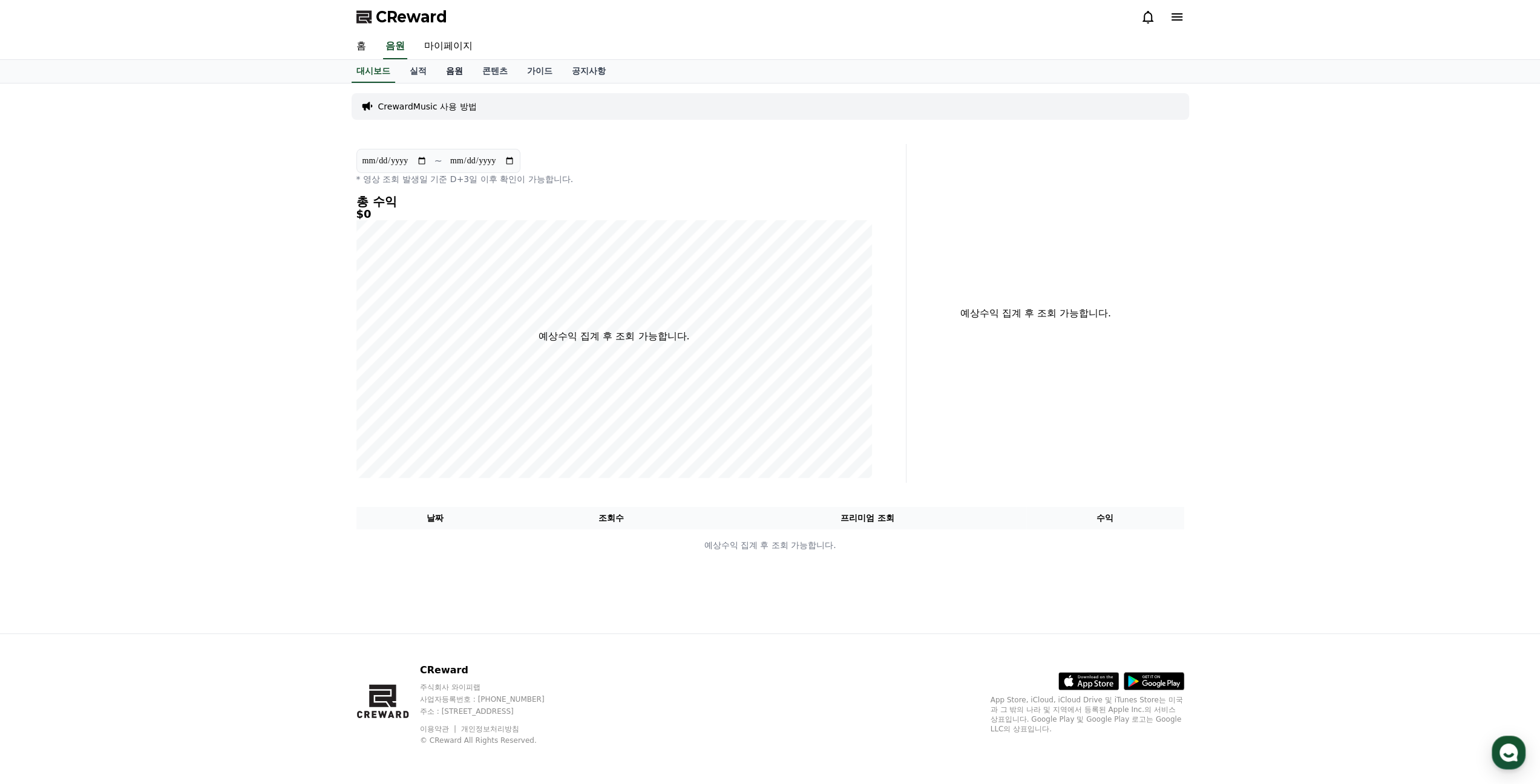
click at [453, 73] on link "음원" at bounding box center [454, 71] width 36 height 23
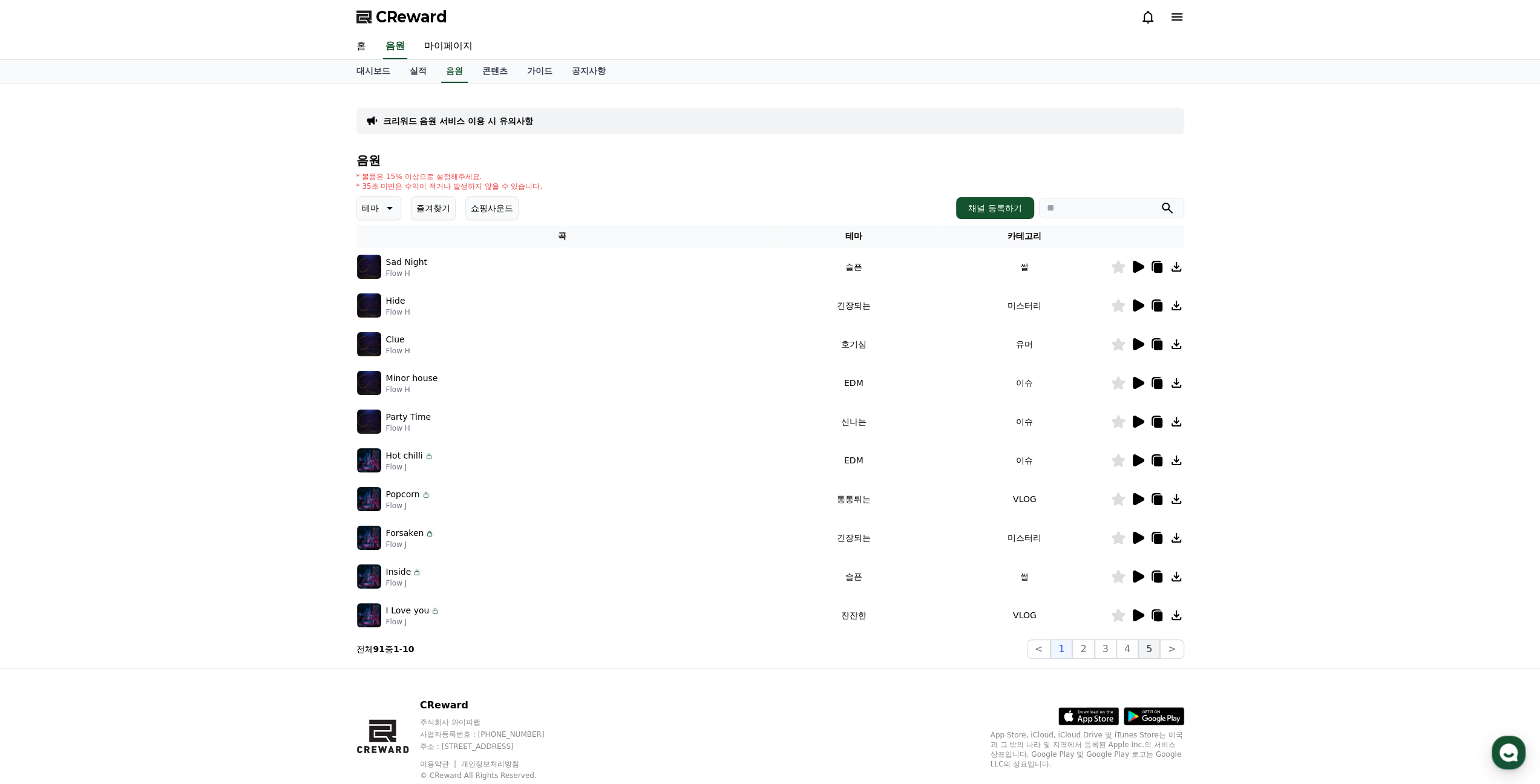
click at [1153, 652] on button "5" at bounding box center [1149, 648] width 22 height 19
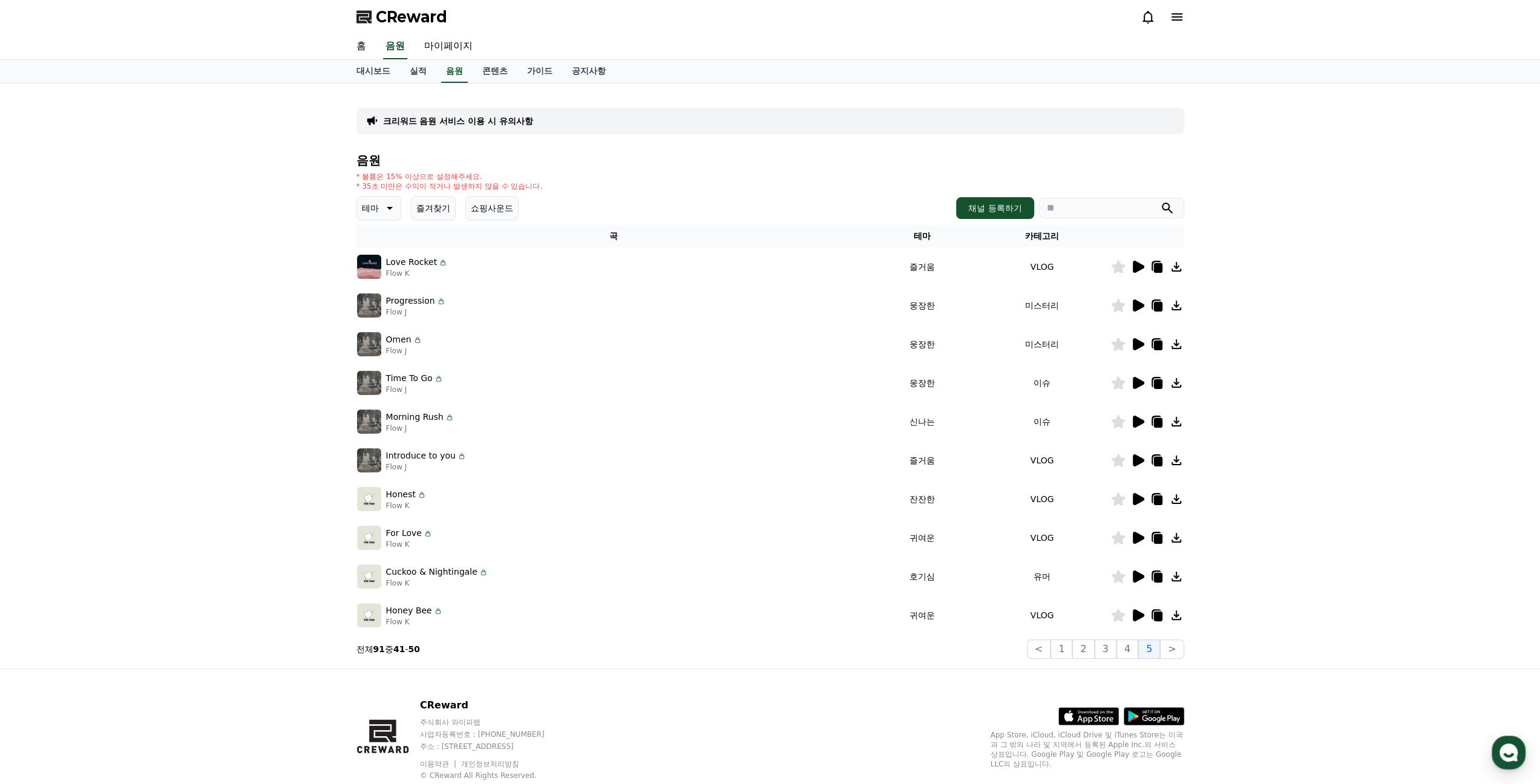
click at [1137, 307] on icon at bounding box center [1138, 306] width 11 height 12
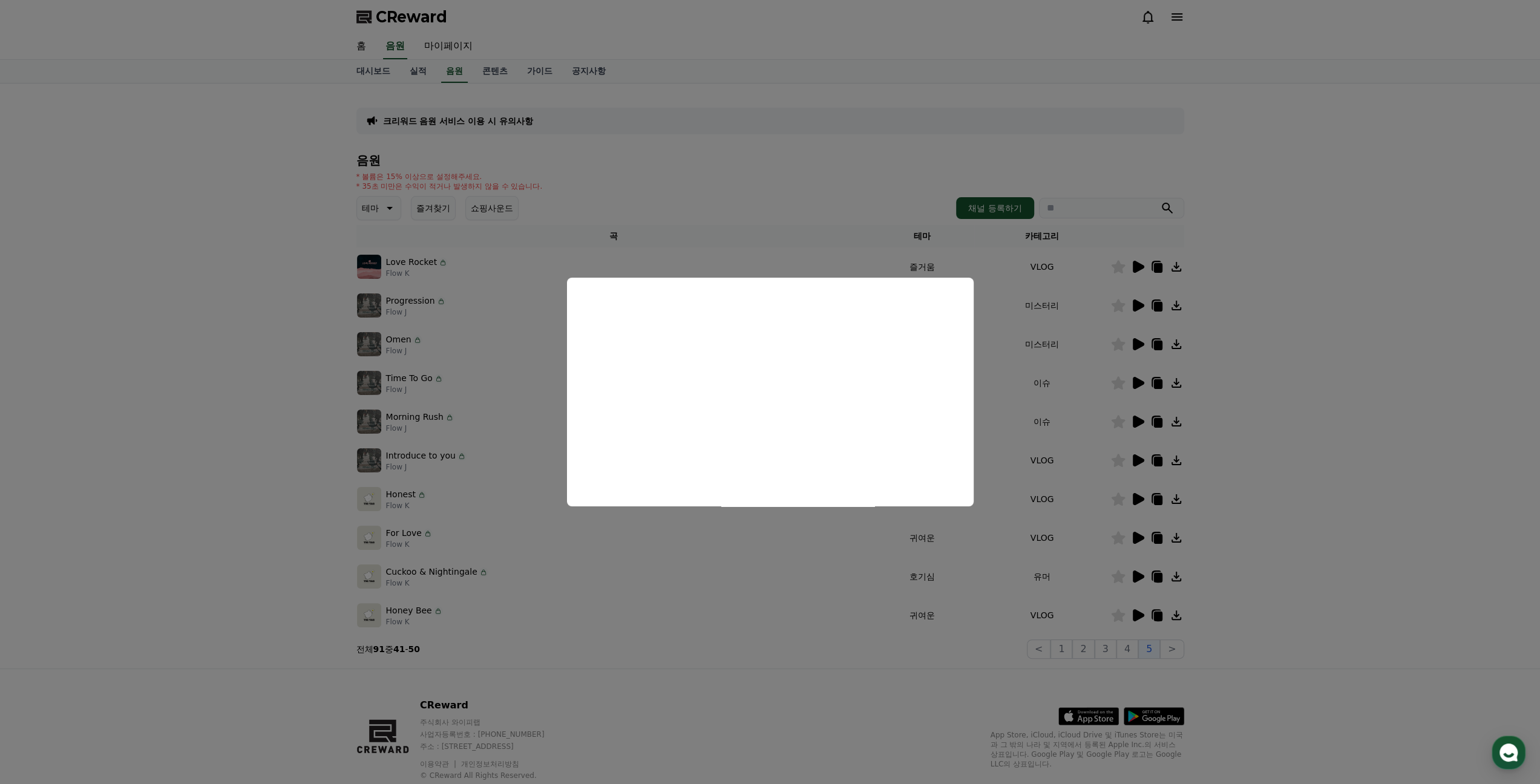
click at [1198, 309] on button "close modal" at bounding box center [770, 392] width 1540 height 784
click at [1176, 304] on icon at bounding box center [1176, 306] width 15 height 15
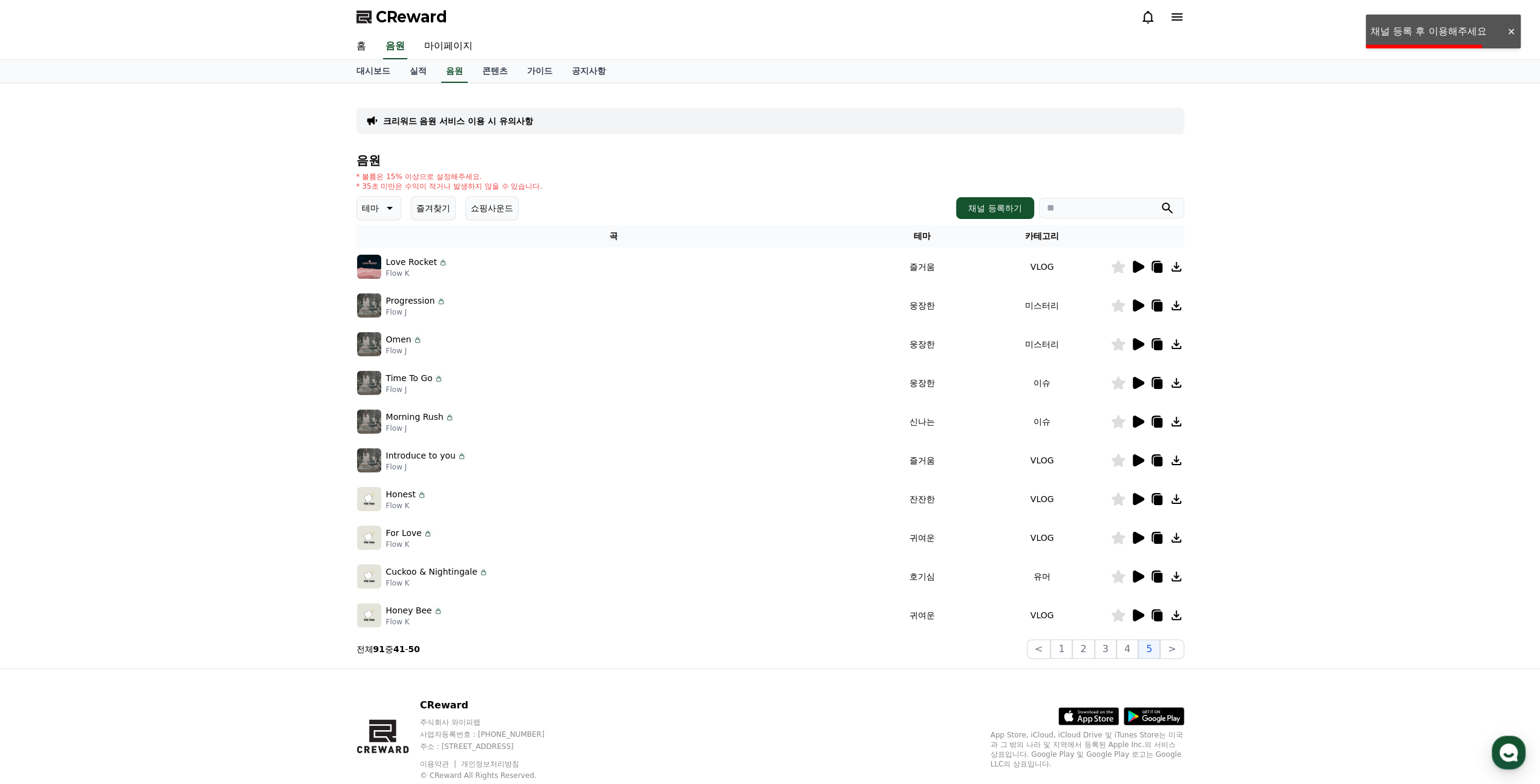
click at [1346, 394] on div "크리워드 음원 서비스 이용 시 유의사항 음원 * 볼륨은 15% 이상으로 설정해주세요. * 35초 미만은 수익이 적거나 발생하지 않을 수 있습니…" at bounding box center [770, 376] width 1540 height 585
